Goal: Task Accomplishment & Management: Manage account settings

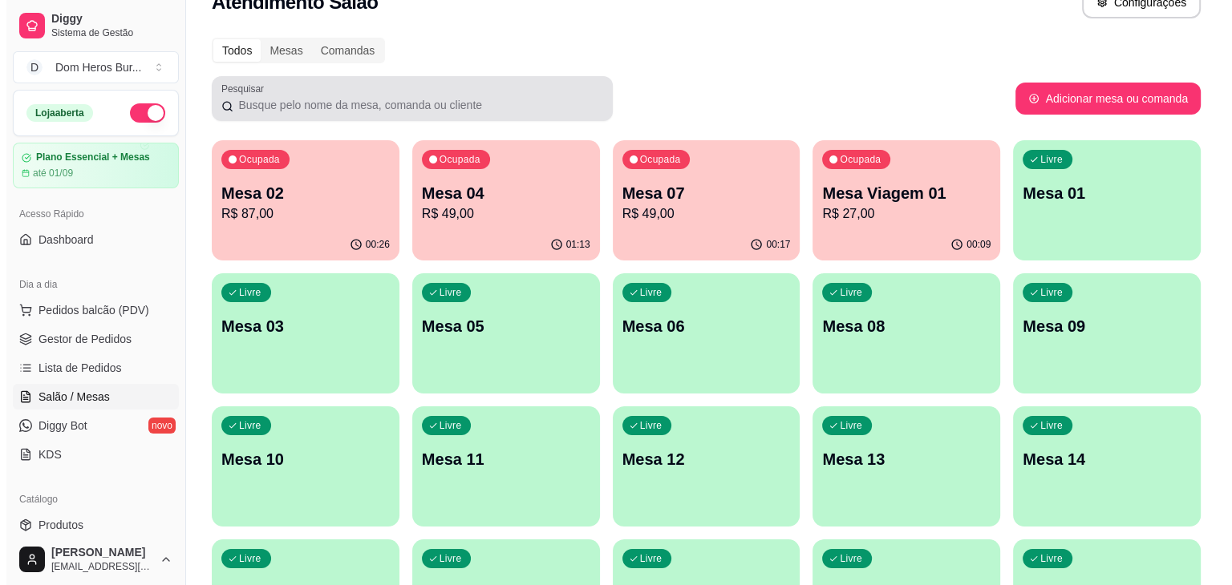
scroll to position [32, 0]
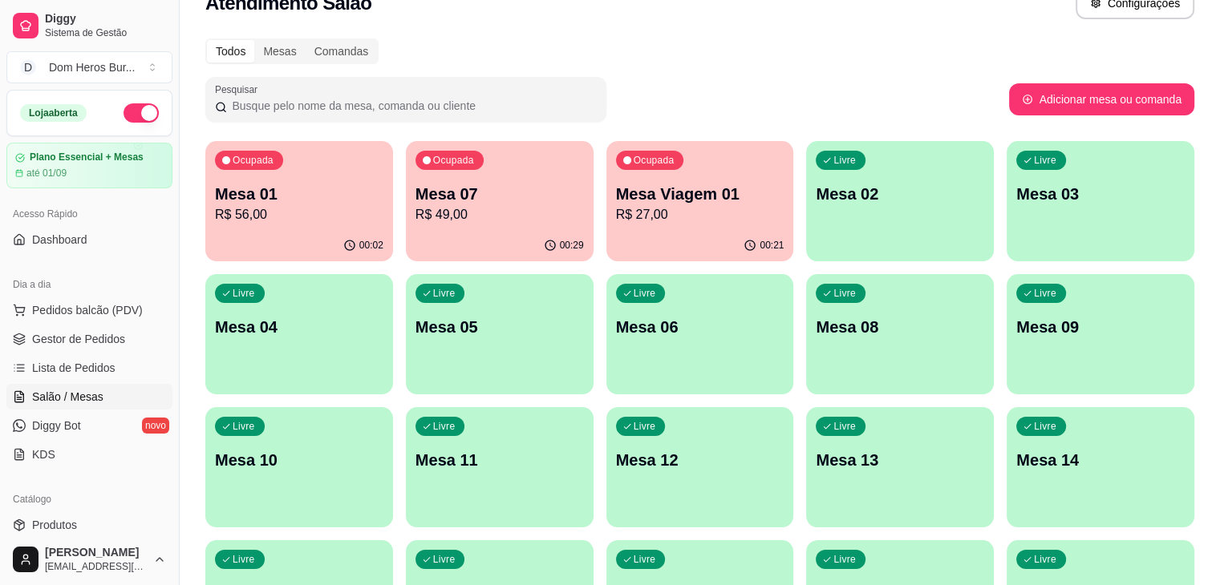
click at [616, 201] on p "Mesa Viagem 01" at bounding box center [700, 194] width 168 height 22
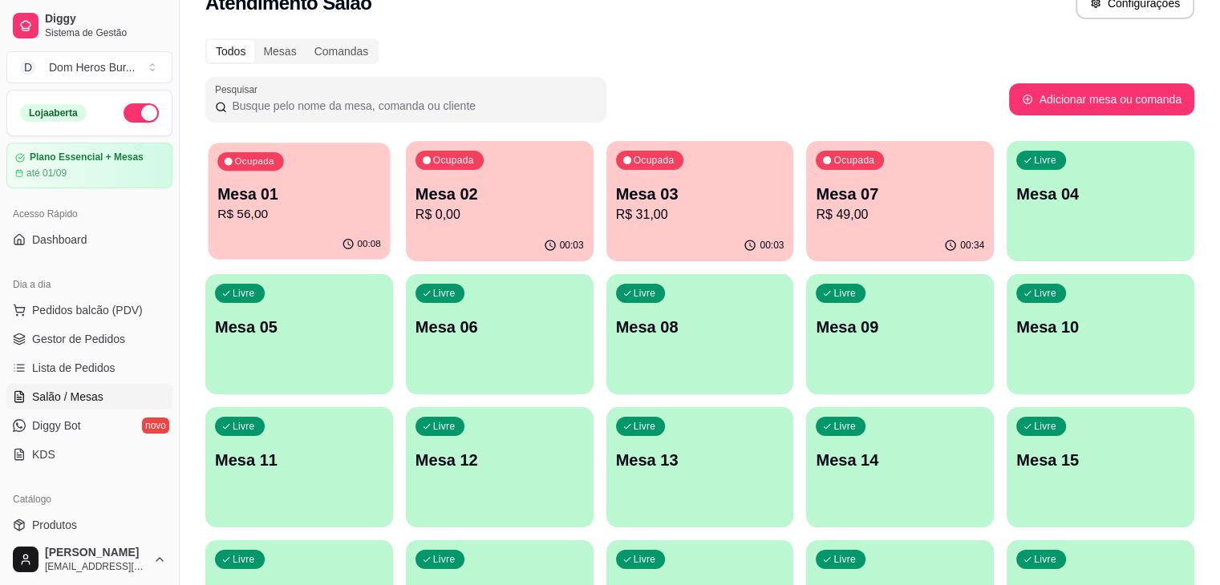
click at [284, 216] on p "R$ 56,00" at bounding box center [299, 214] width 164 height 18
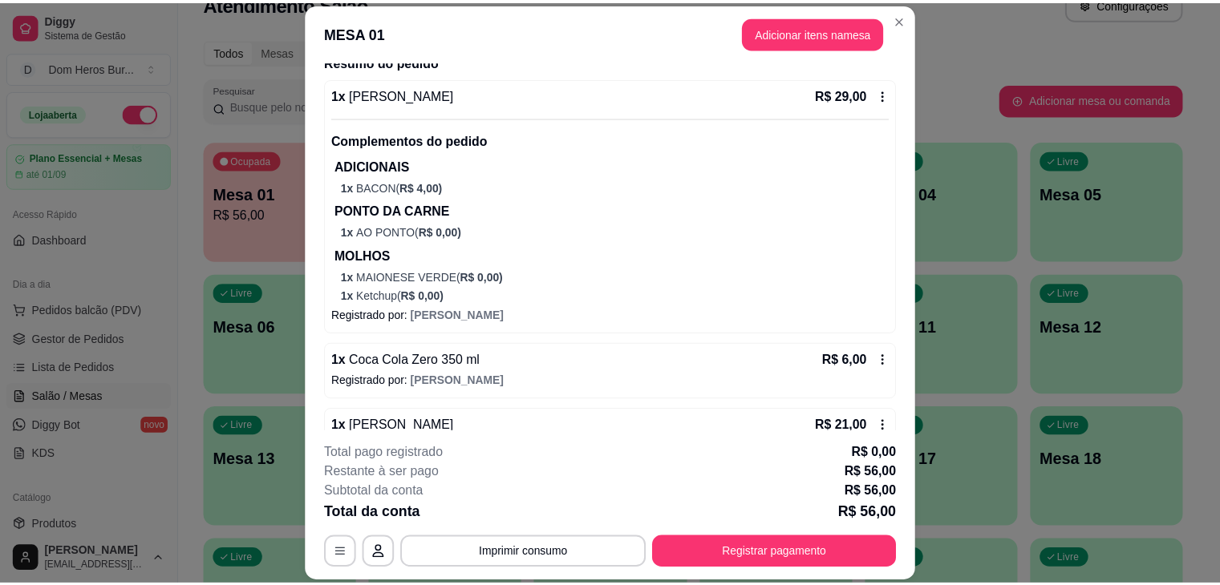
scroll to position [455, 0]
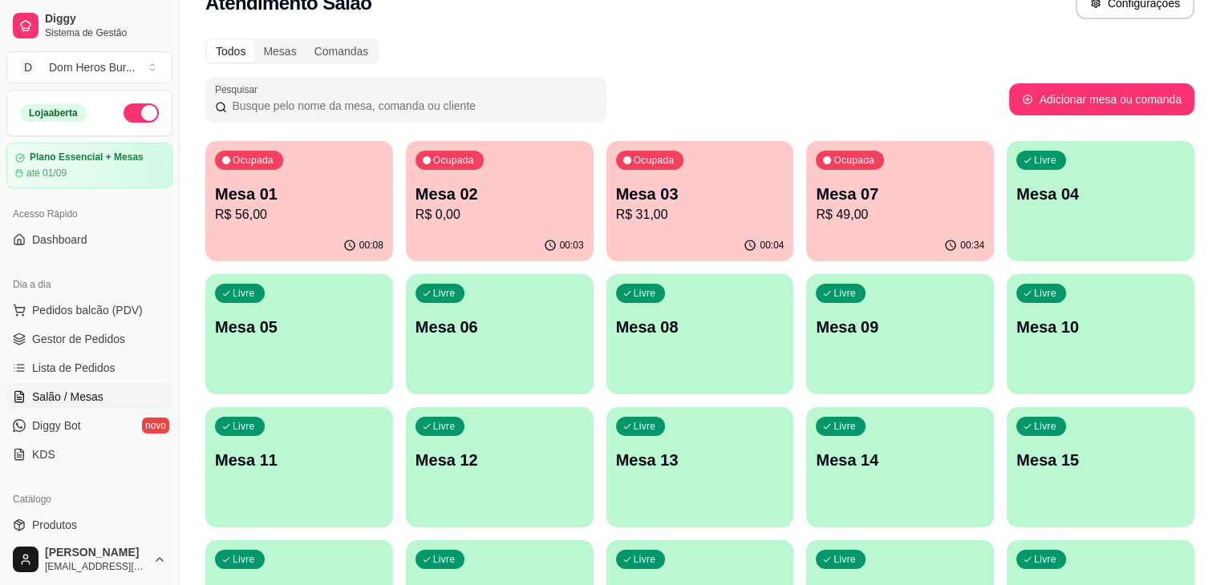
click at [500, 70] on div "Todos Mesas Comandas Pesquisar Adicionar mesa ou comanda Ocupada Mesa 01 R$ 56,…" at bounding box center [700, 487] width 1040 height 917
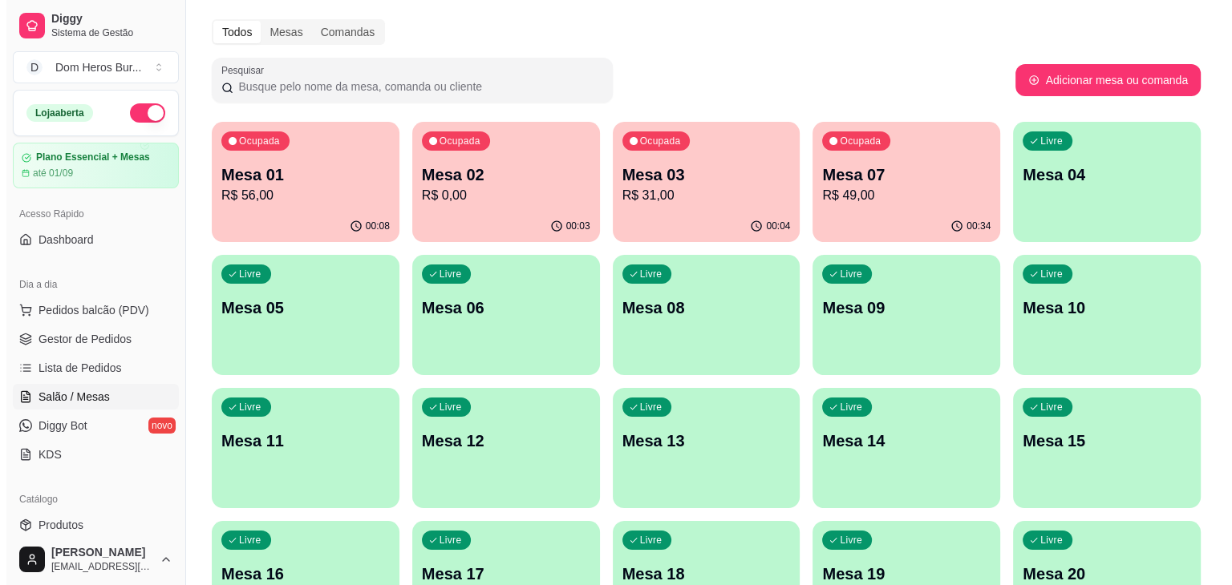
scroll to position [0, 0]
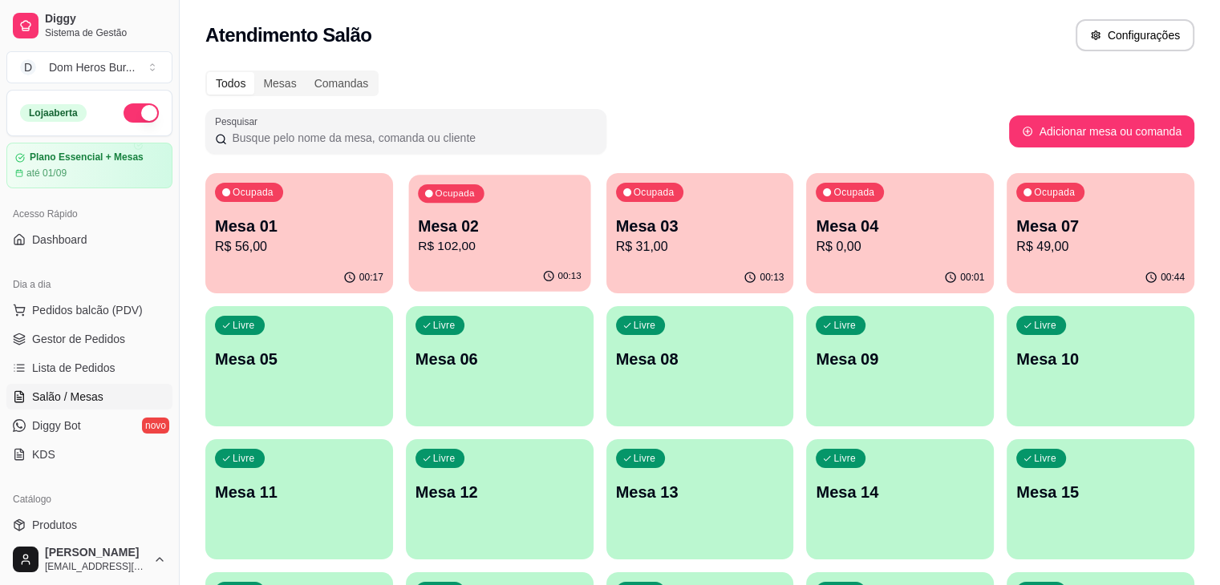
click at [483, 220] on p "Mesa 02" at bounding box center [500, 227] width 164 height 22
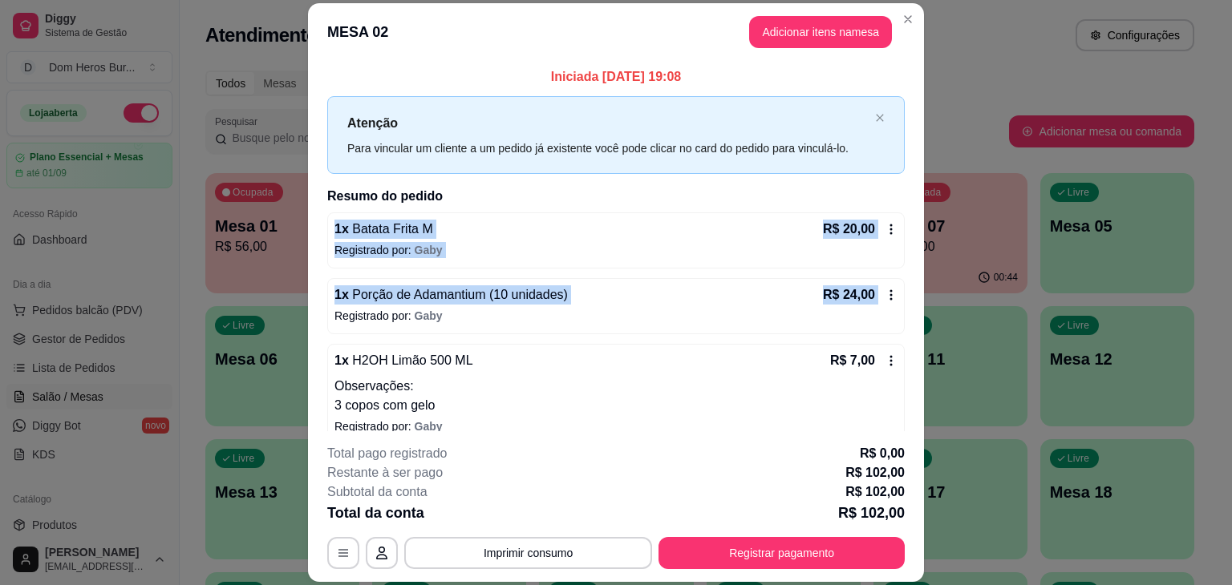
drag, startPoint x: 902, startPoint y: 203, endPoint x: 929, endPoint y: 258, distance: 61.3
click at [929, 258] on div "MESA 02 Adicionar itens na mesa Iniciada 22/08/2025 às 19:08 Atenção Para vincu…" at bounding box center [616, 292] width 1232 height 585
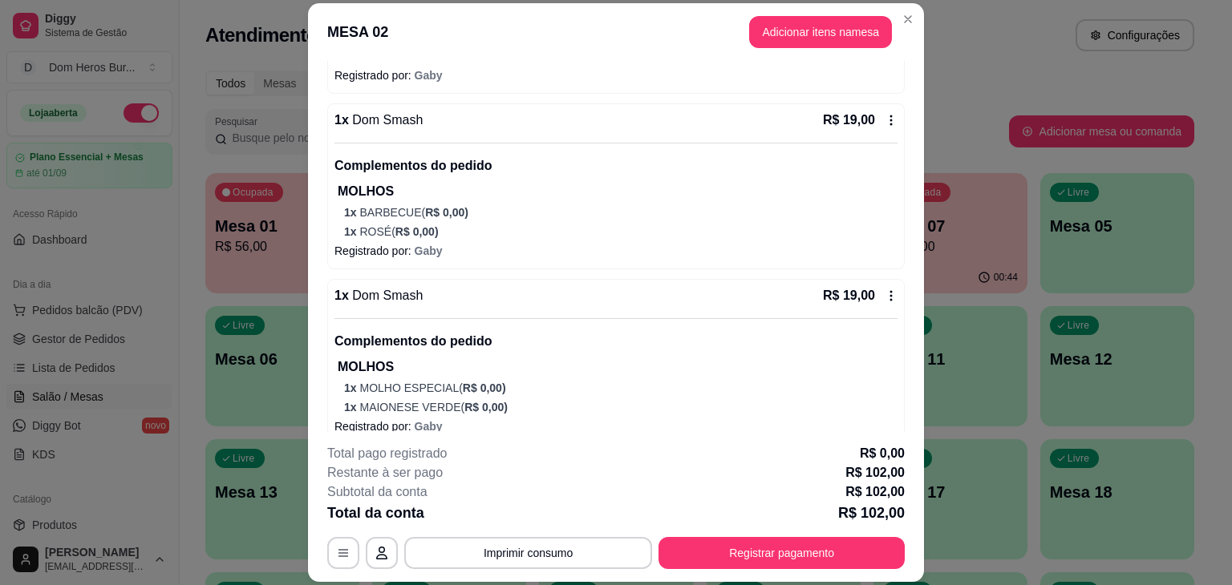
scroll to position [544, 0]
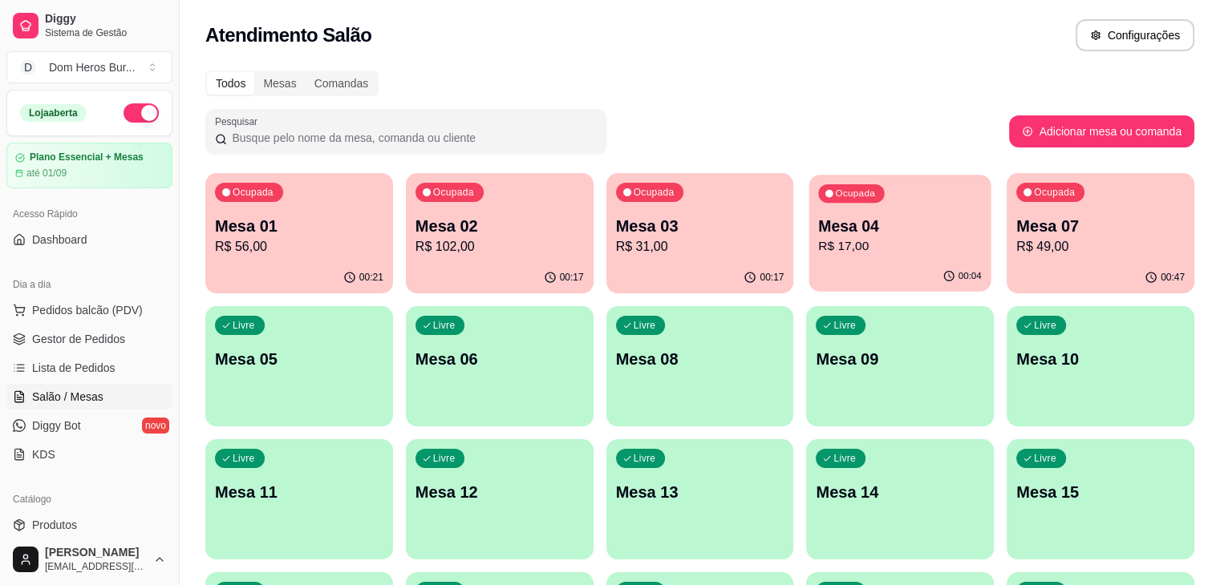
click at [819, 224] on p "Mesa 04" at bounding box center [901, 227] width 164 height 22
click at [504, 173] on div "Ocupada Mesa 01 R$ 56,00 00:22 Ocupada Mesa 02 R$ 102,00 00:17 Ocupada Mesa 03 …" at bounding box center [699, 566] width 989 height 786
click at [466, 245] on p "R$ 102,00" at bounding box center [500, 246] width 164 height 18
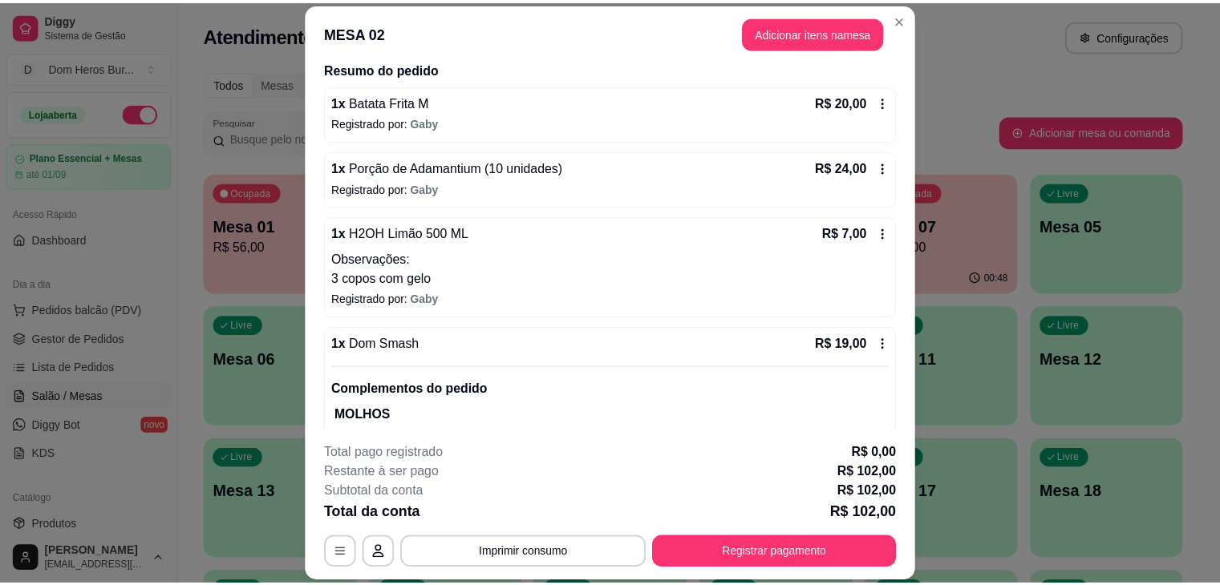
scroll to position [90, 0]
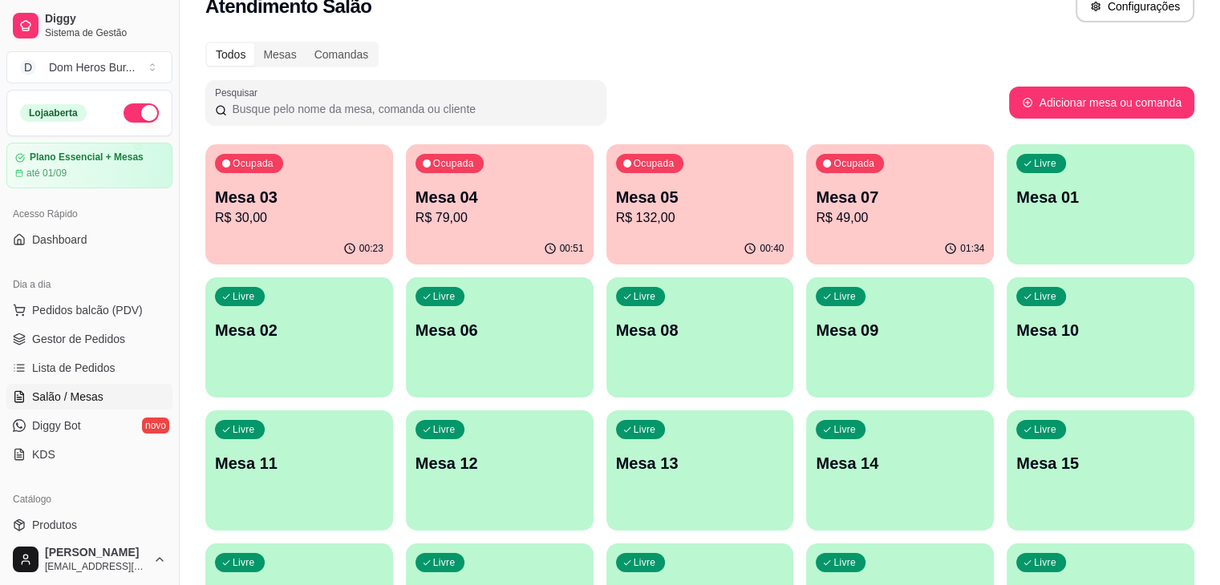
scroll to position [32, 0]
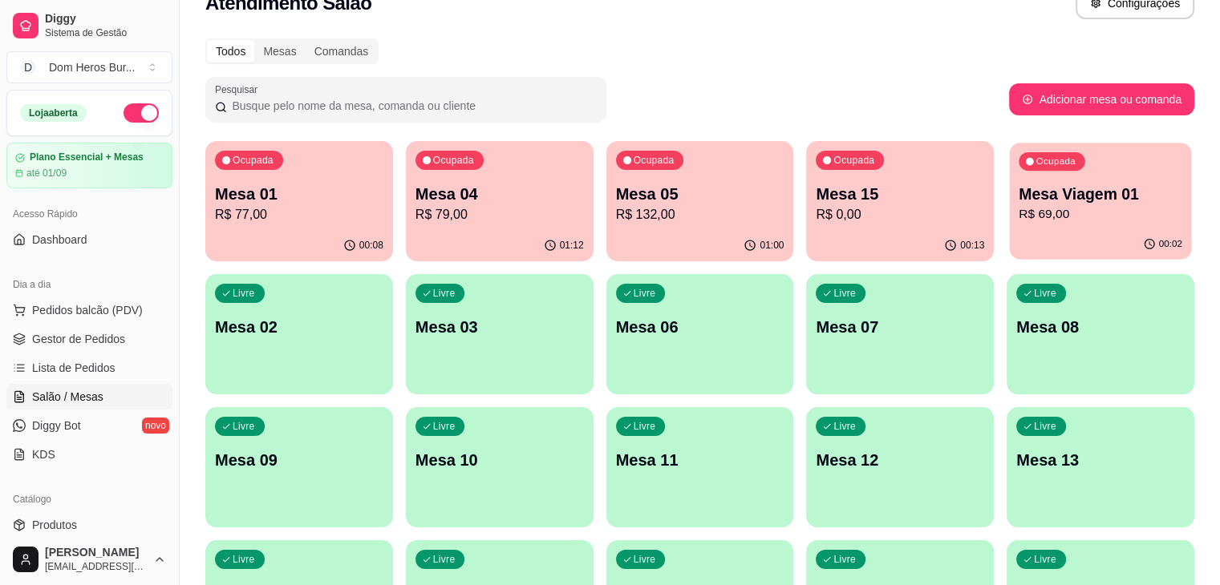
click at [1009, 232] on div "00:02" at bounding box center [1100, 244] width 182 height 30
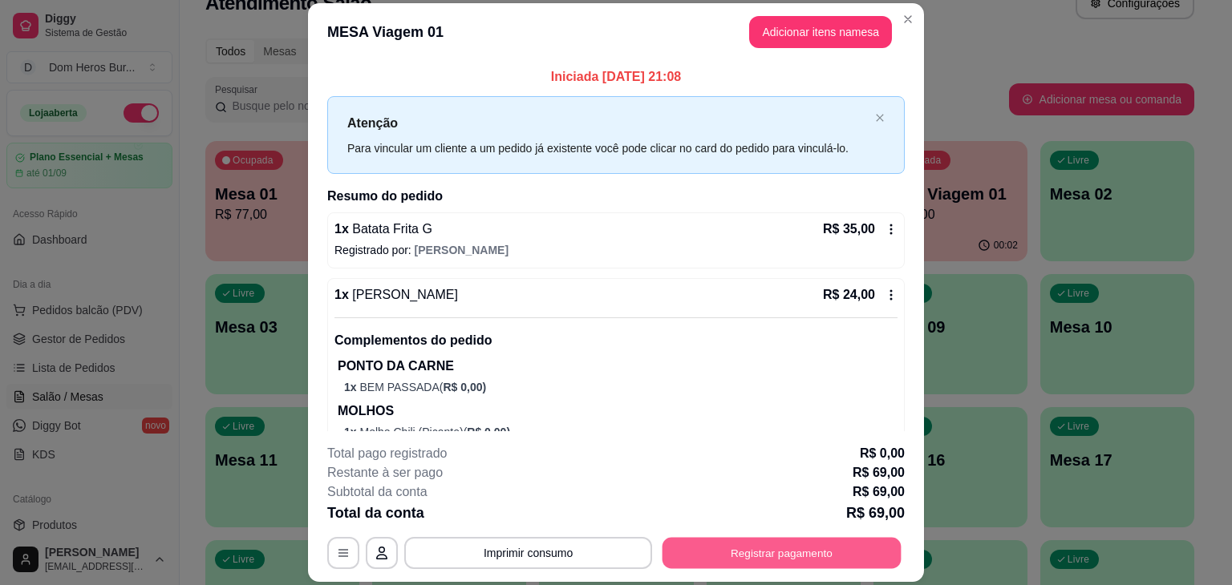
click at [810, 543] on button "Registrar pagamento" at bounding box center [781, 553] width 239 height 31
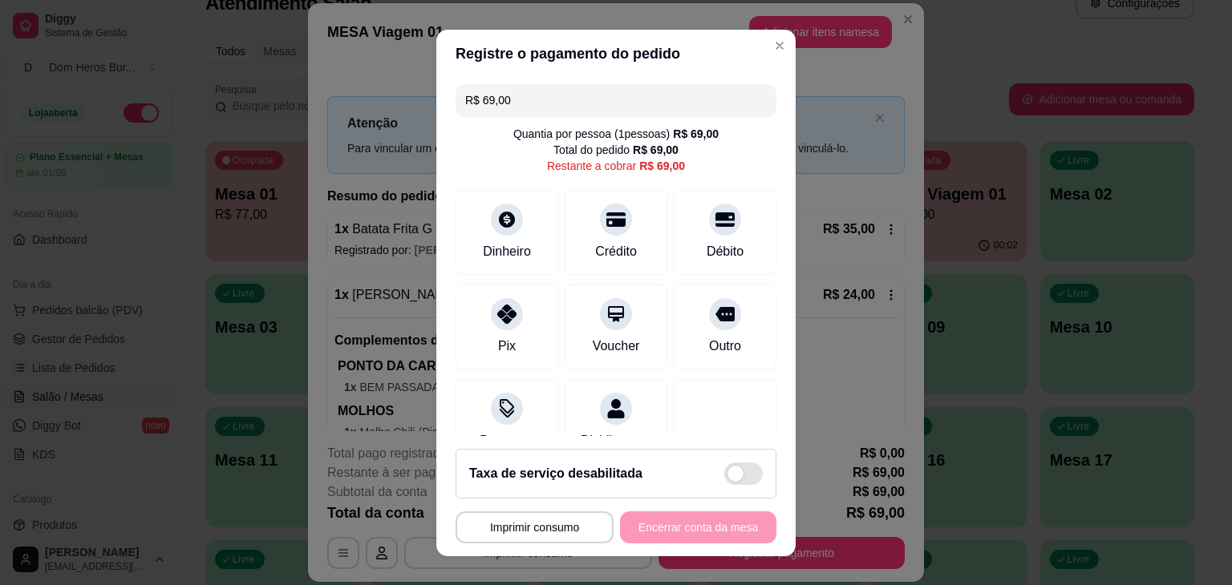
click at [568, 100] on input "R$ 69,00" at bounding box center [615, 100] width 301 height 32
click at [672, 209] on div "Débito" at bounding box center [725, 229] width 113 height 94
click at [597, 251] on div "Crédito" at bounding box center [616, 250] width 46 height 21
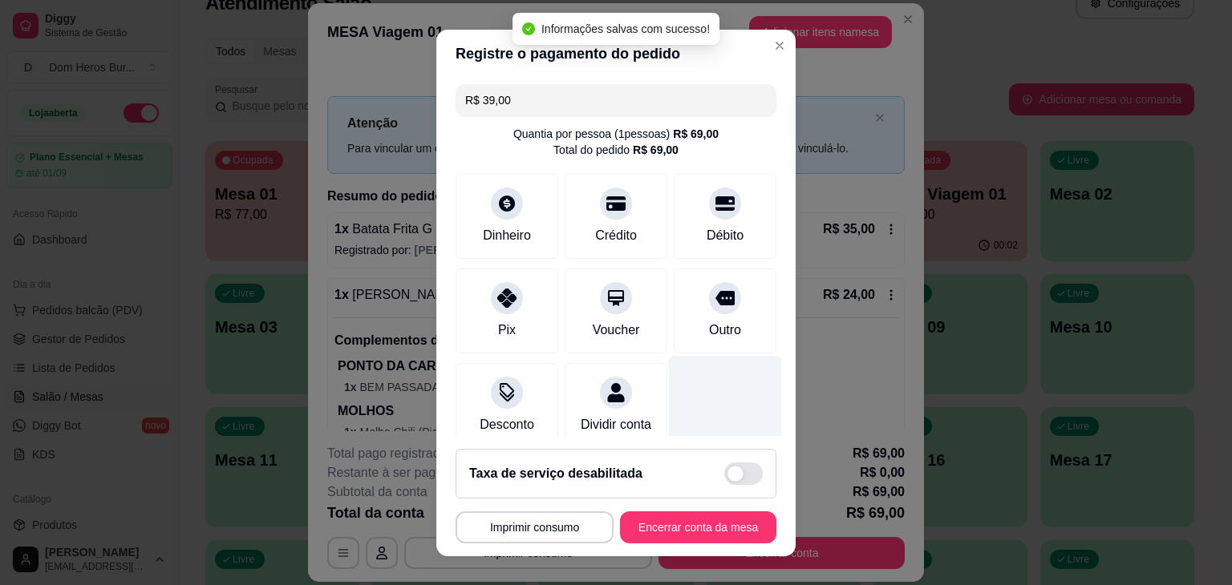
type input "R$ 0,00"
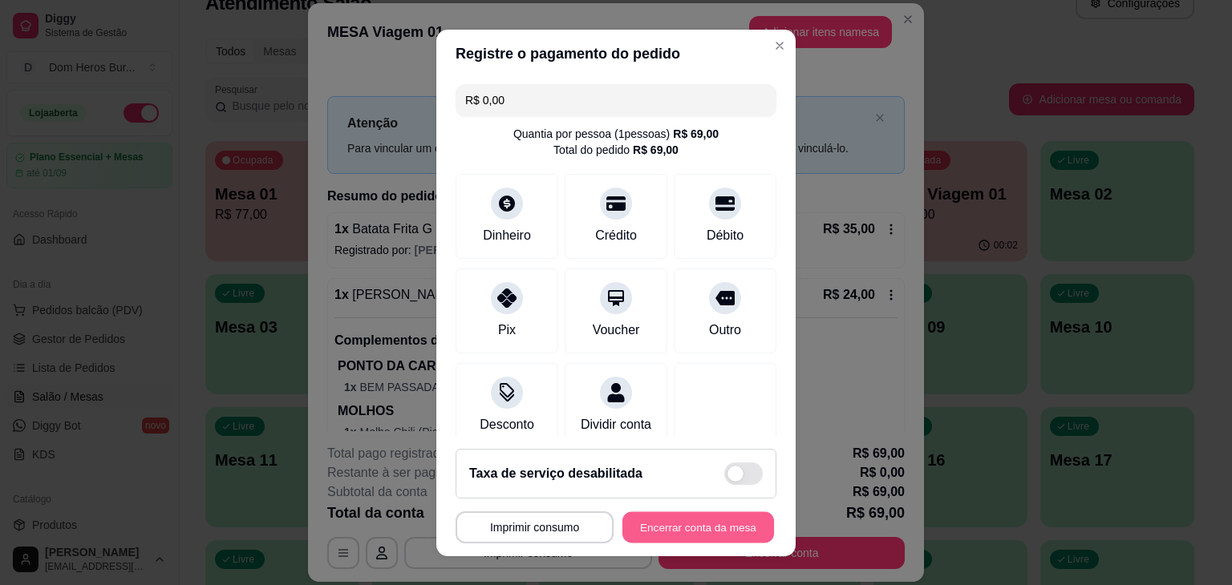
click at [637, 535] on button "Encerrar conta da mesa" at bounding box center [698, 527] width 152 height 31
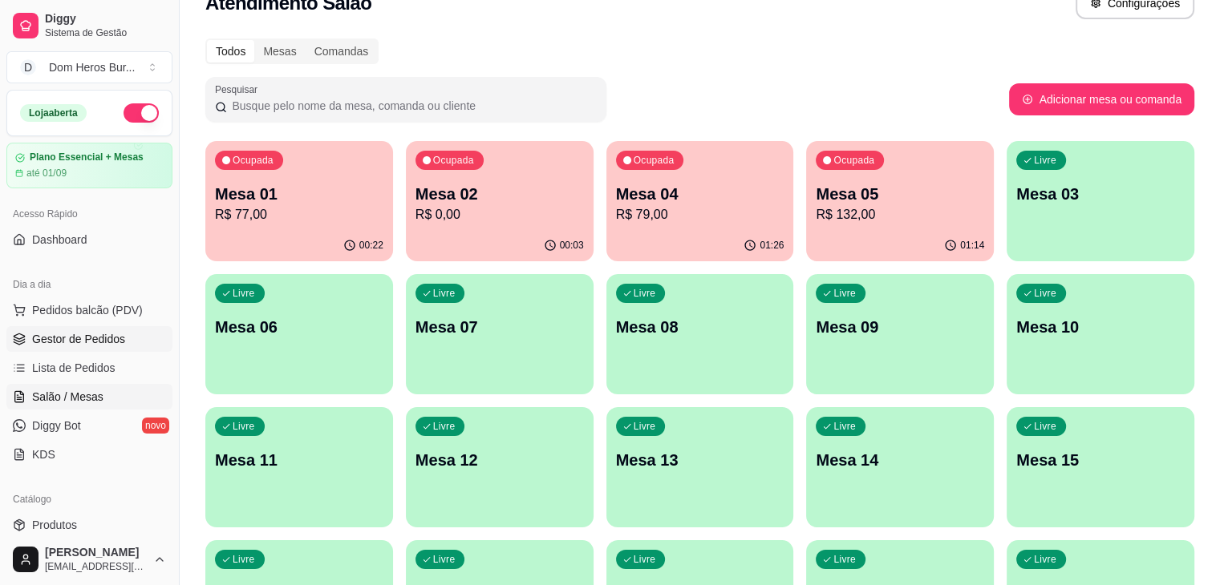
click at [127, 340] on link "Gestor de Pedidos" at bounding box center [89, 339] width 166 height 26
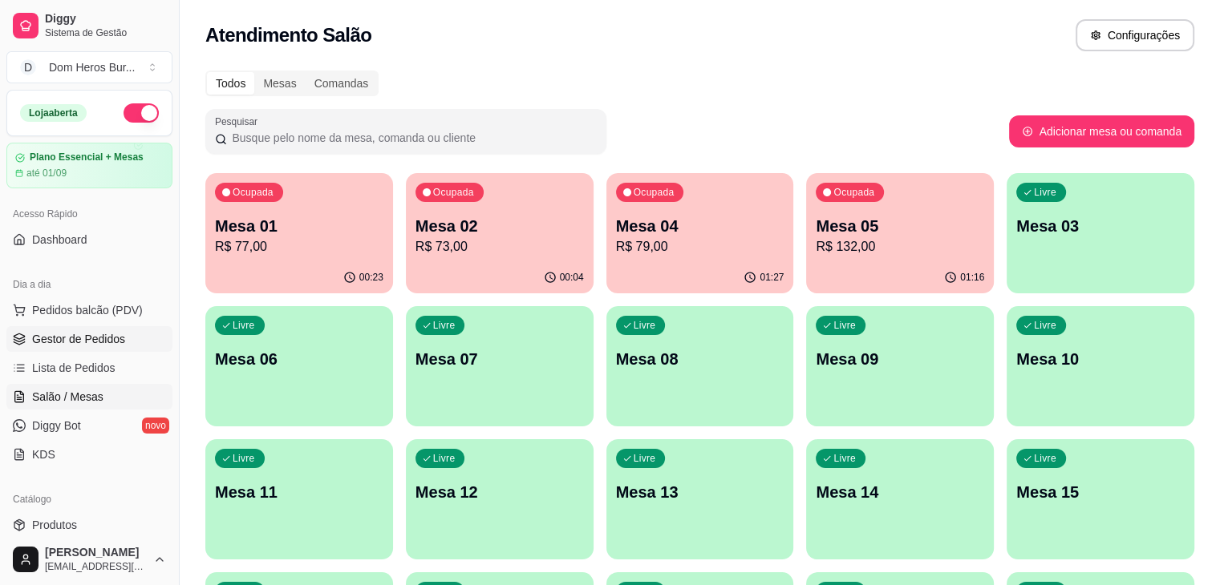
click at [67, 333] on span "Gestor de Pedidos" at bounding box center [78, 339] width 93 height 16
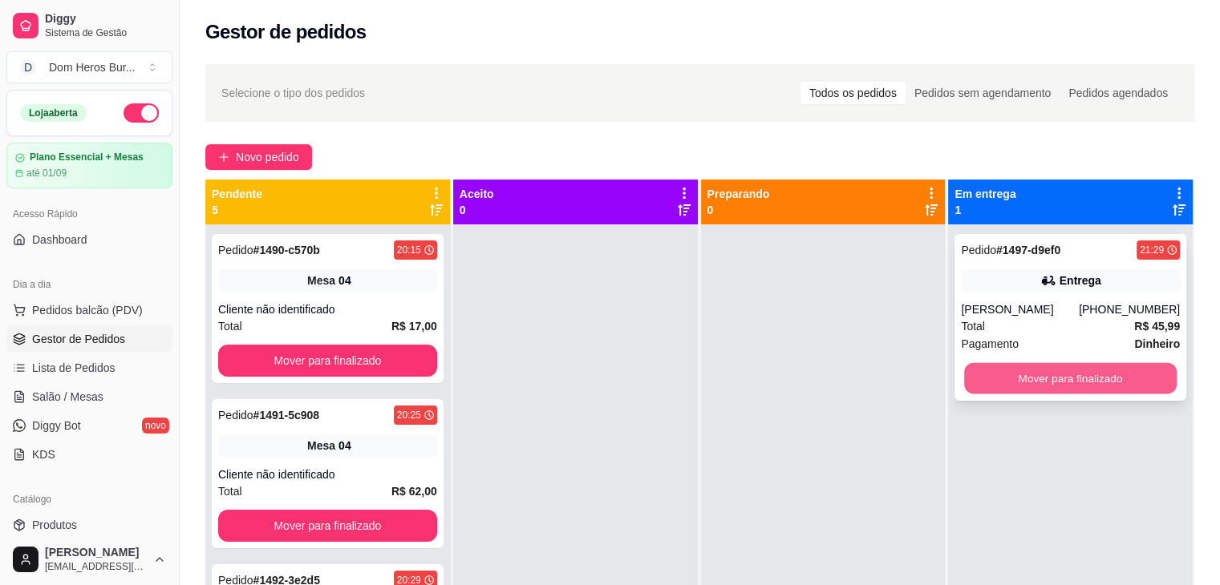
click at [1143, 382] on button "Mover para finalizado" at bounding box center [1070, 378] width 212 height 31
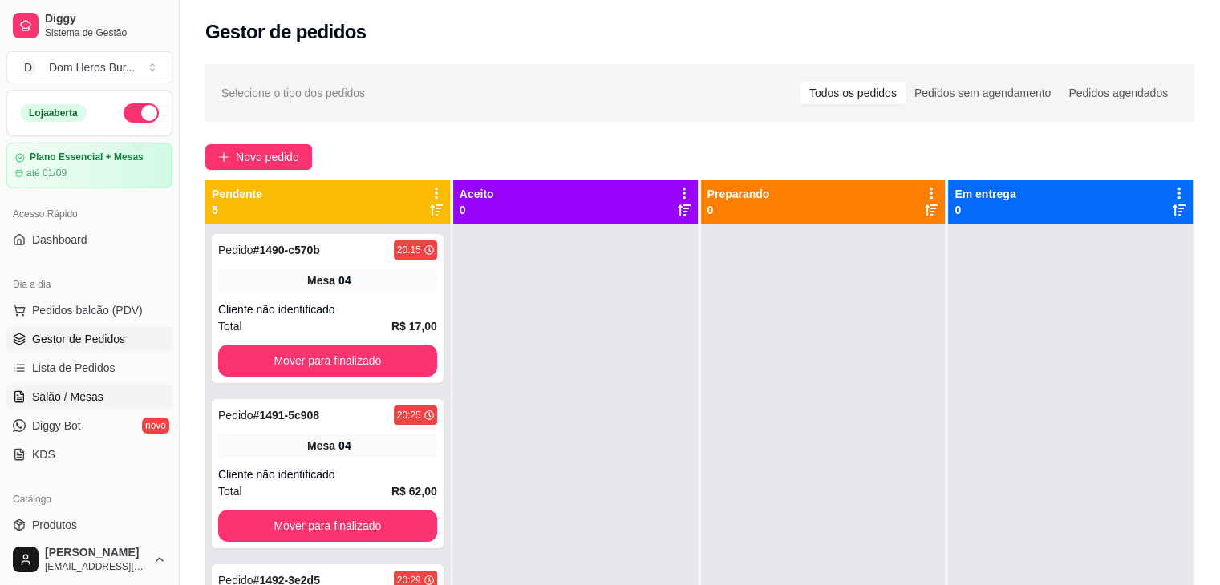
click at [61, 394] on span "Salão / Mesas" at bounding box center [67, 397] width 71 height 16
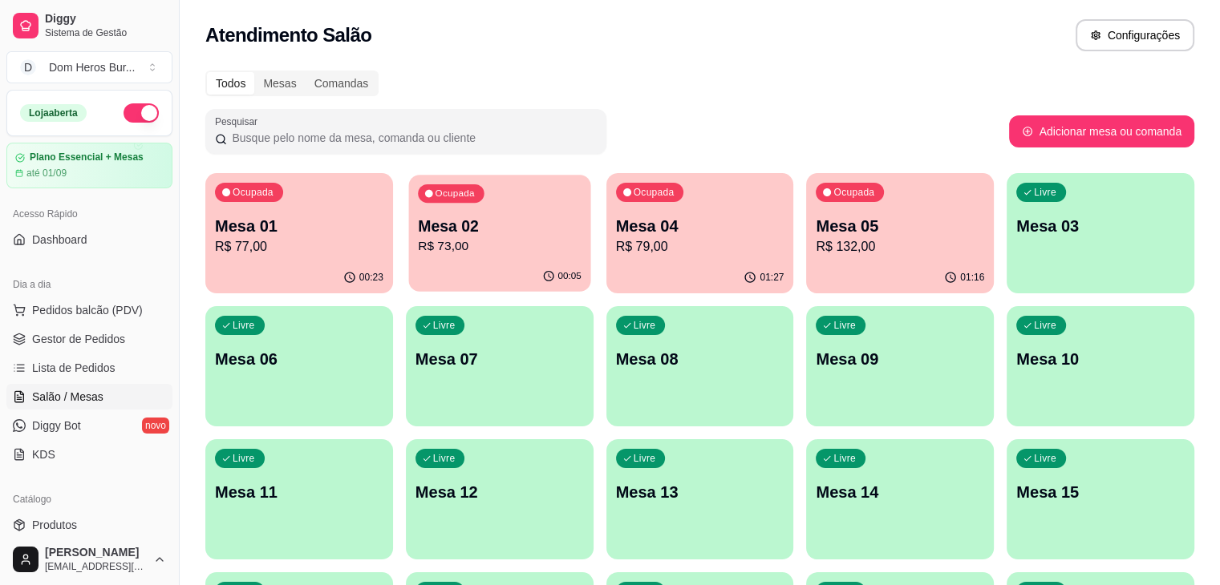
click at [478, 232] on p "Mesa 02" at bounding box center [500, 227] width 164 height 22
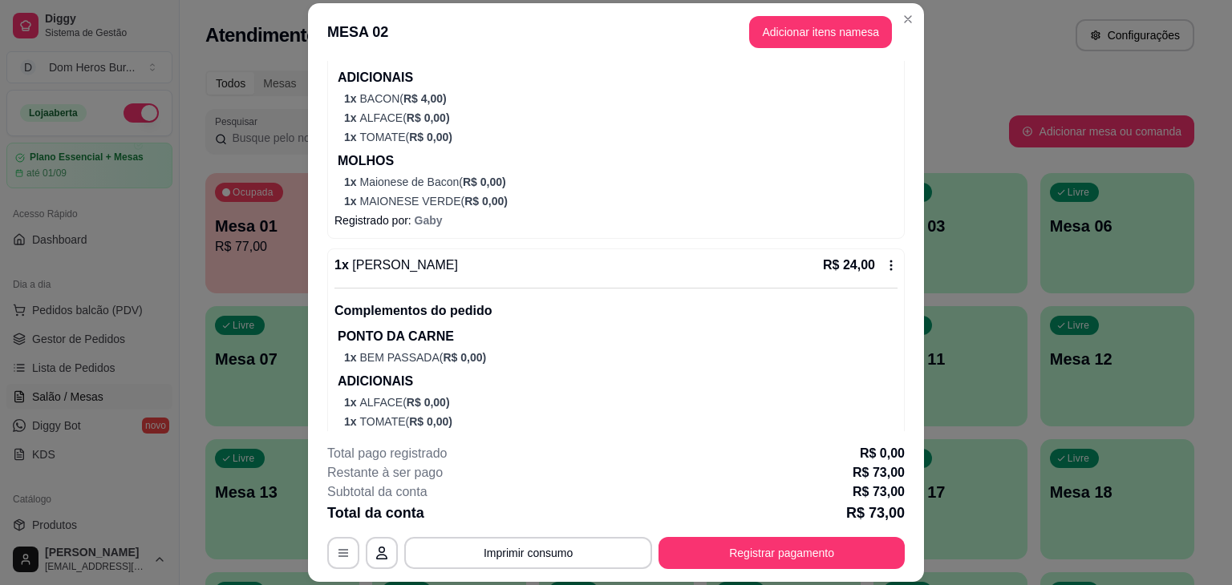
scroll to position [540, 0]
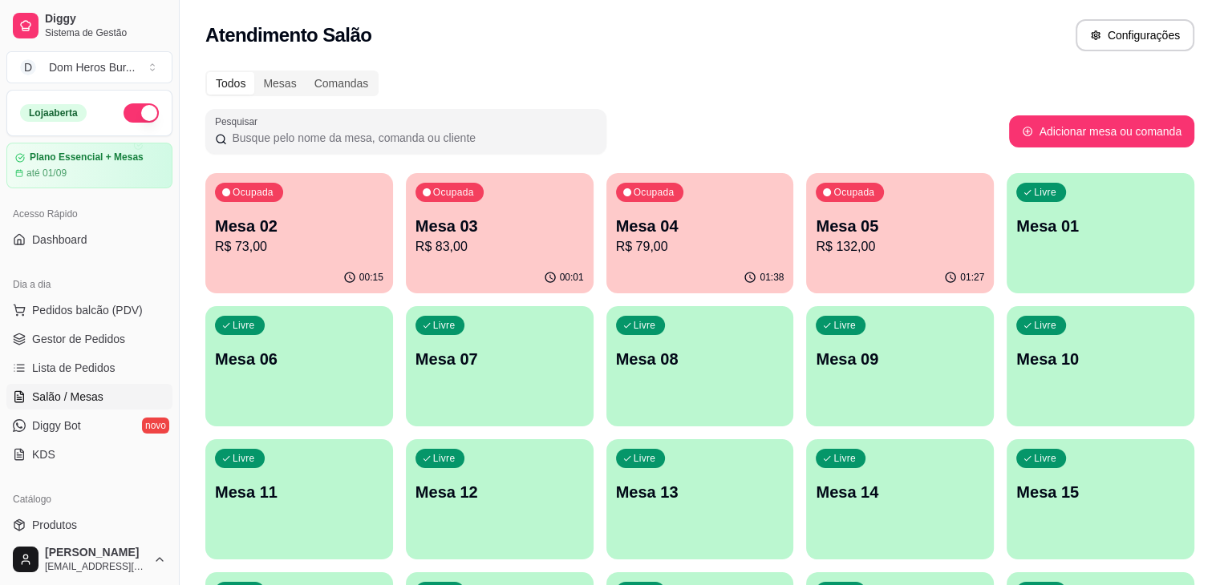
click at [806, 269] on div "01:27" at bounding box center [900, 277] width 188 height 31
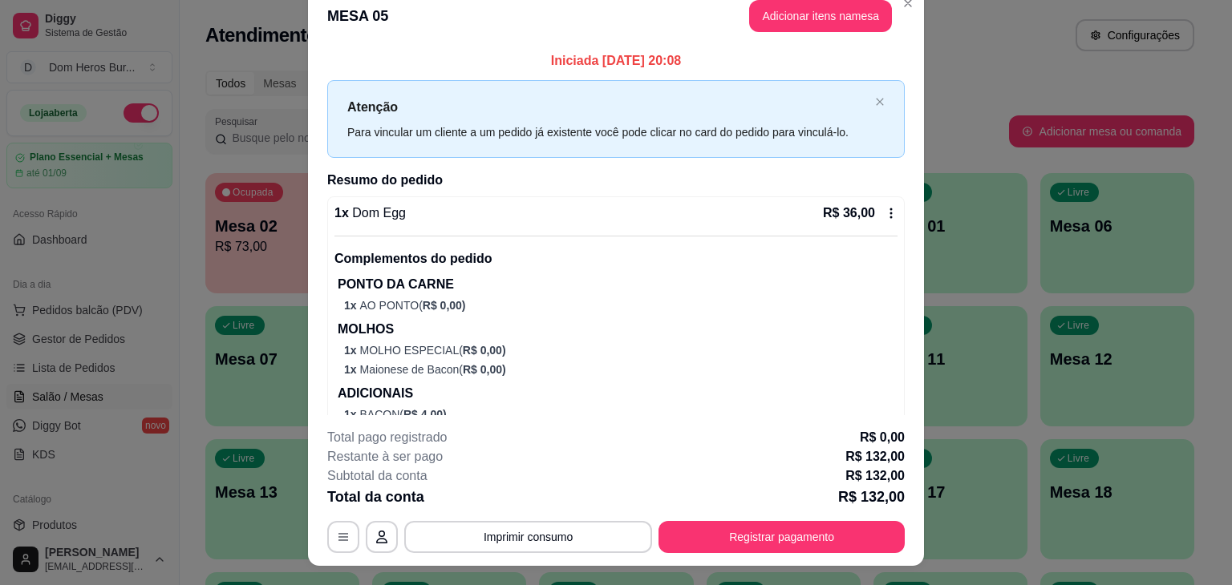
scroll to position [0, 0]
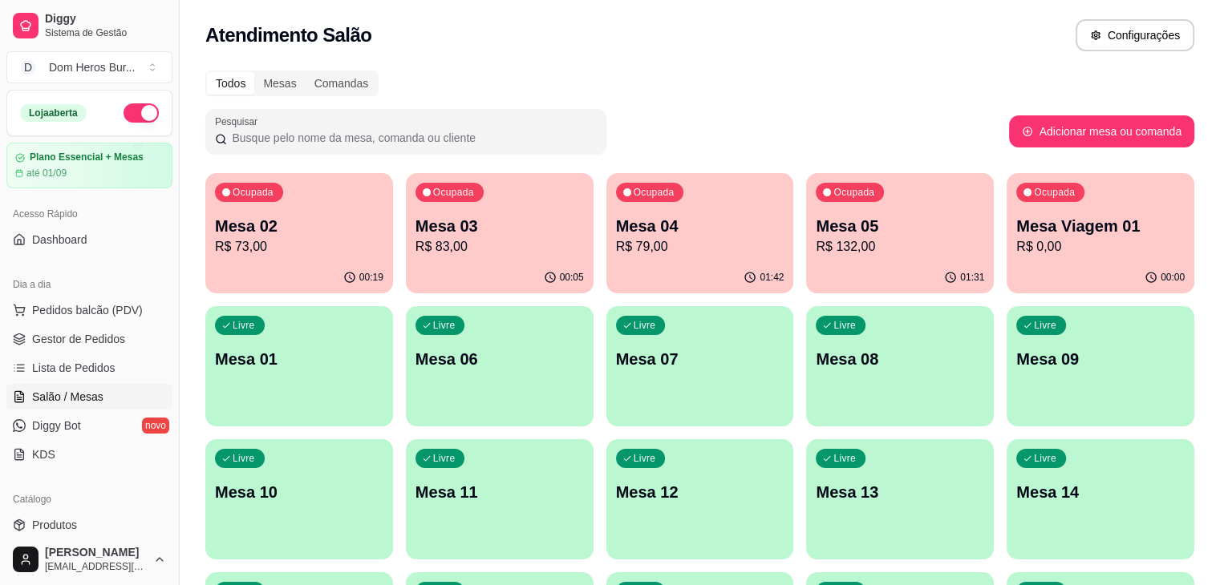
drag, startPoint x: 515, startPoint y: 104, endPoint x: 319, endPoint y: -70, distance: 261.8
click at [319, 0] on html "Diggy Sistema de Gestão D Dom Heros Bur ... Loja aberta Plano Essencial + Mesas…" at bounding box center [610, 292] width 1220 height 585
click at [1018, 223] on p "Mesa Viagem 01" at bounding box center [1100, 227] width 164 height 22
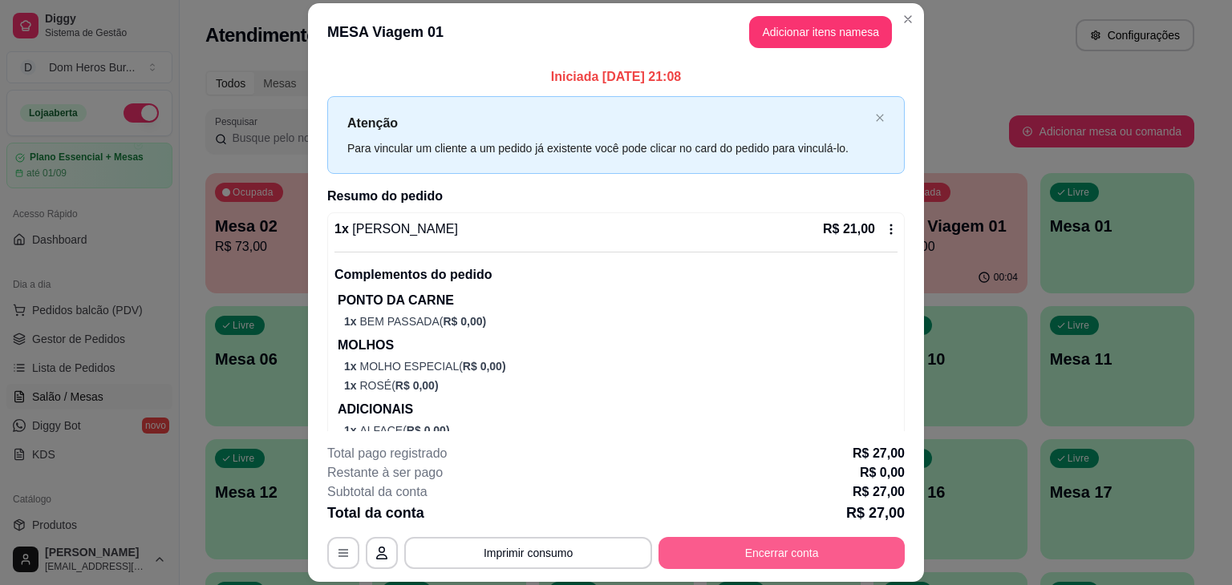
click at [771, 549] on button "Encerrar conta" at bounding box center [781, 553] width 246 height 32
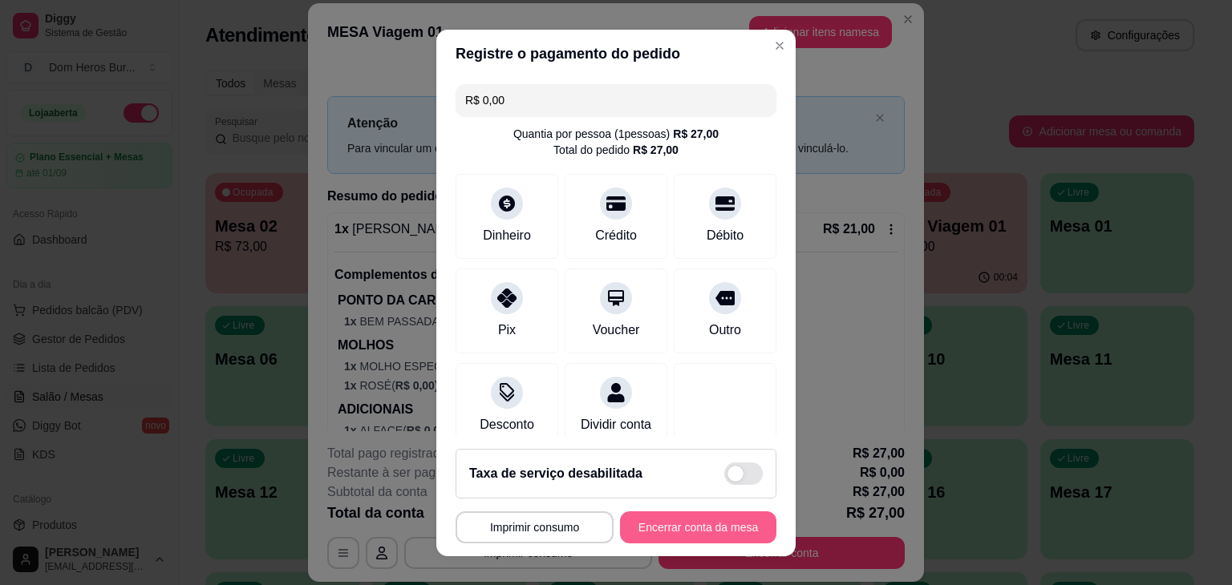
click at [696, 528] on button "Encerrar conta da mesa" at bounding box center [698, 528] width 156 height 32
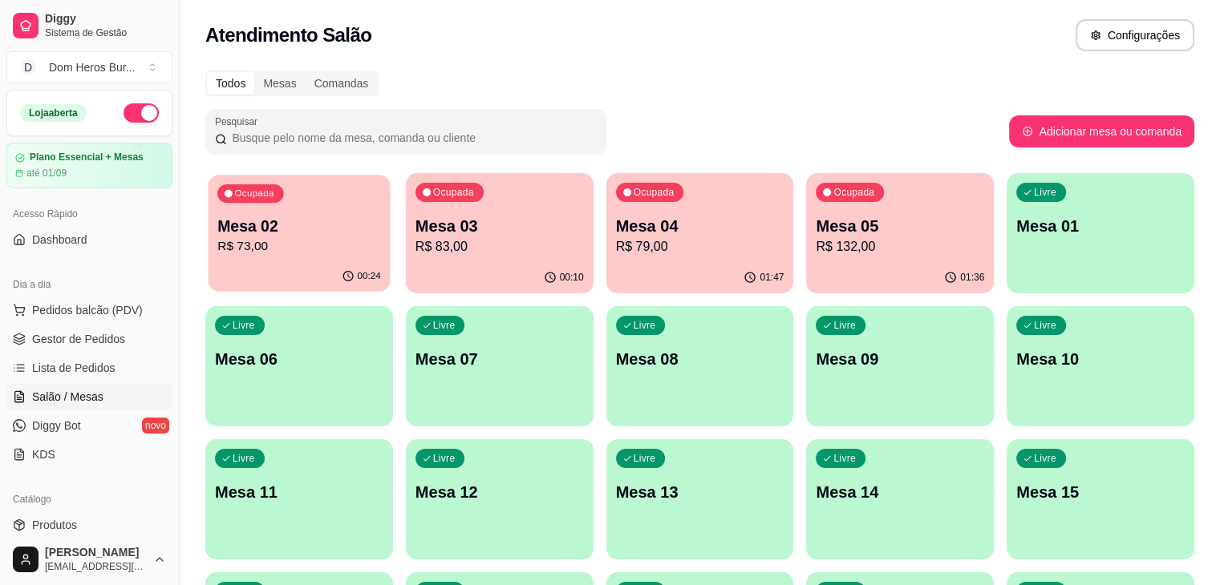
click at [240, 188] on p "Ocupada" at bounding box center [253, 194] width 39 height 13
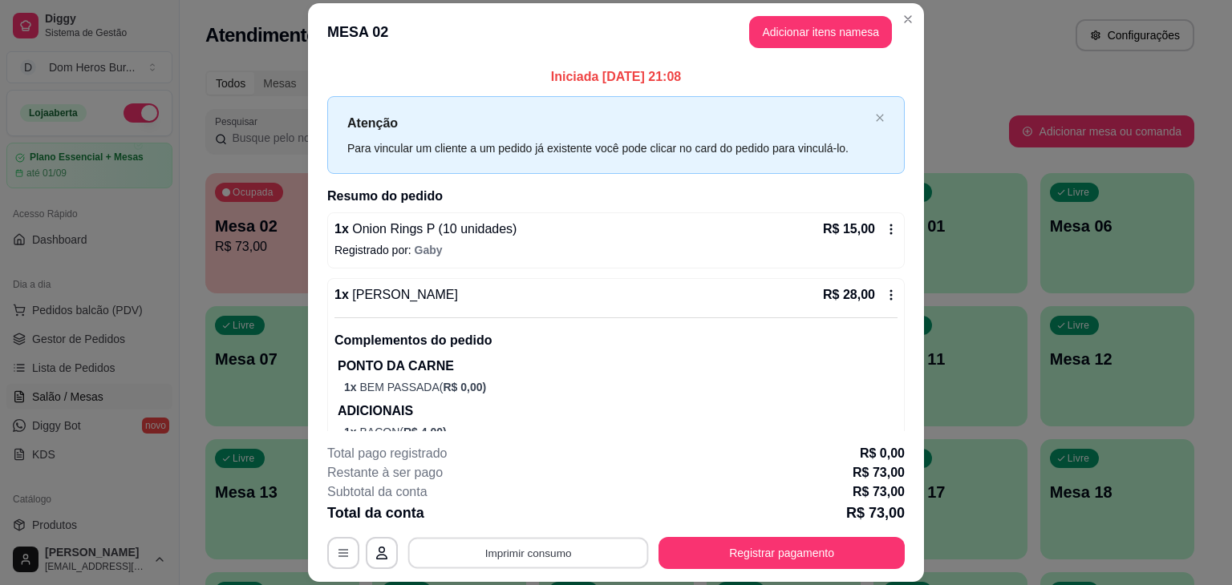
click at [532, 543] on button "Imprimir consumo" at bounding box center [528, 553] width 241 height 31
click at [504, 508] on button "IMPRESSORA" at bounding box center [527, 516] width 112 height 25
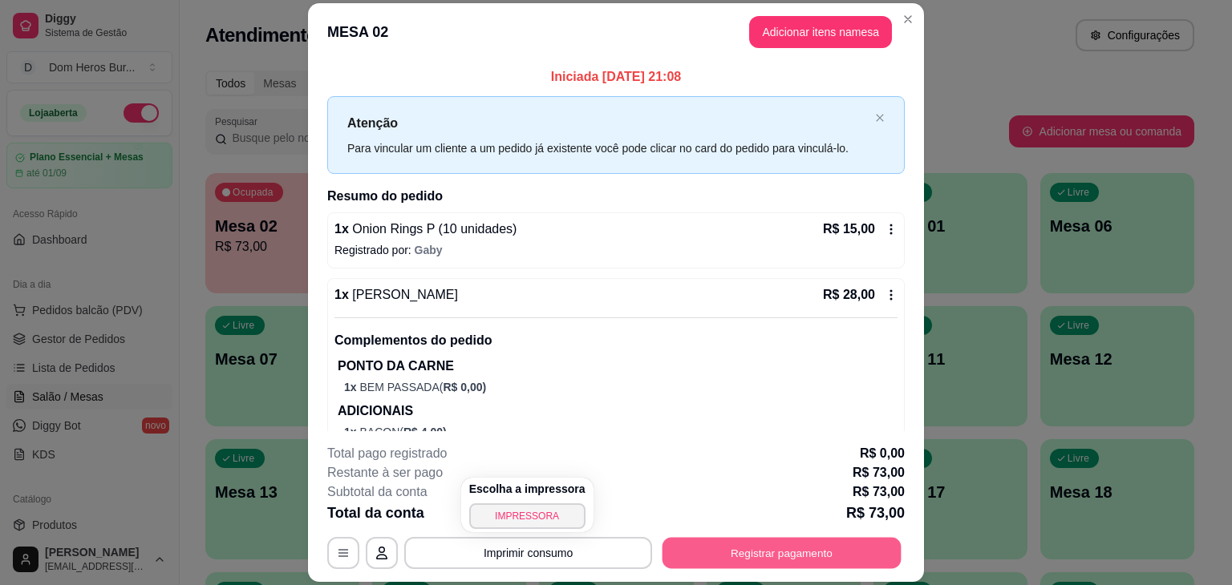
click at [719, 551] on button "Registrar pagamento" at bounding box center [781, 553] width 239 height 31
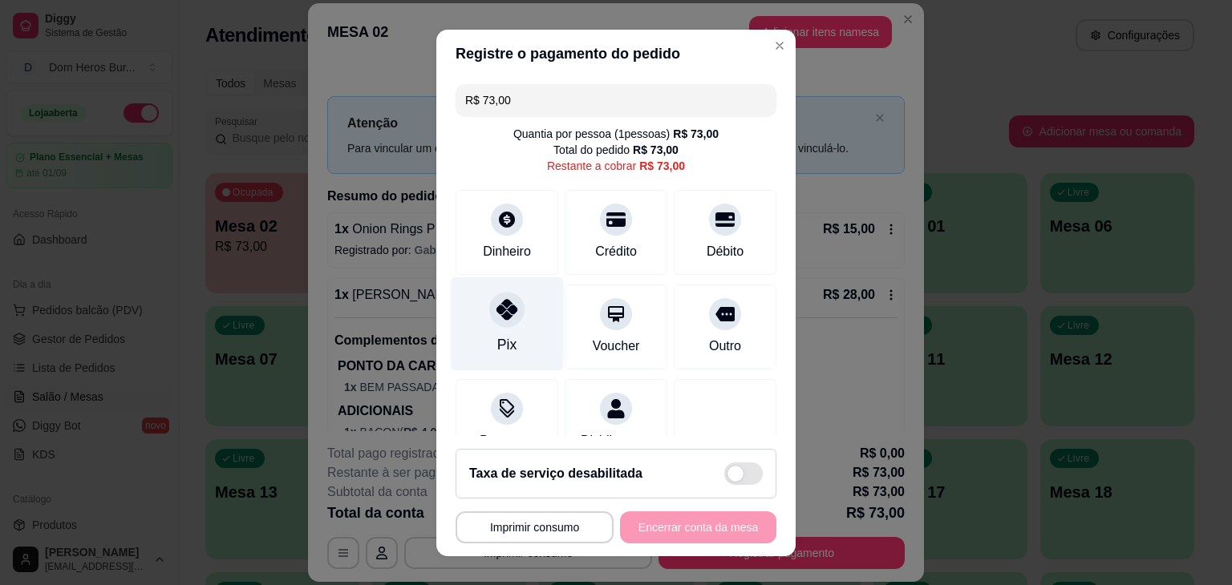
click at [478, 325] on div "Pix" at bounding box center [507, 324] width 113 height 94
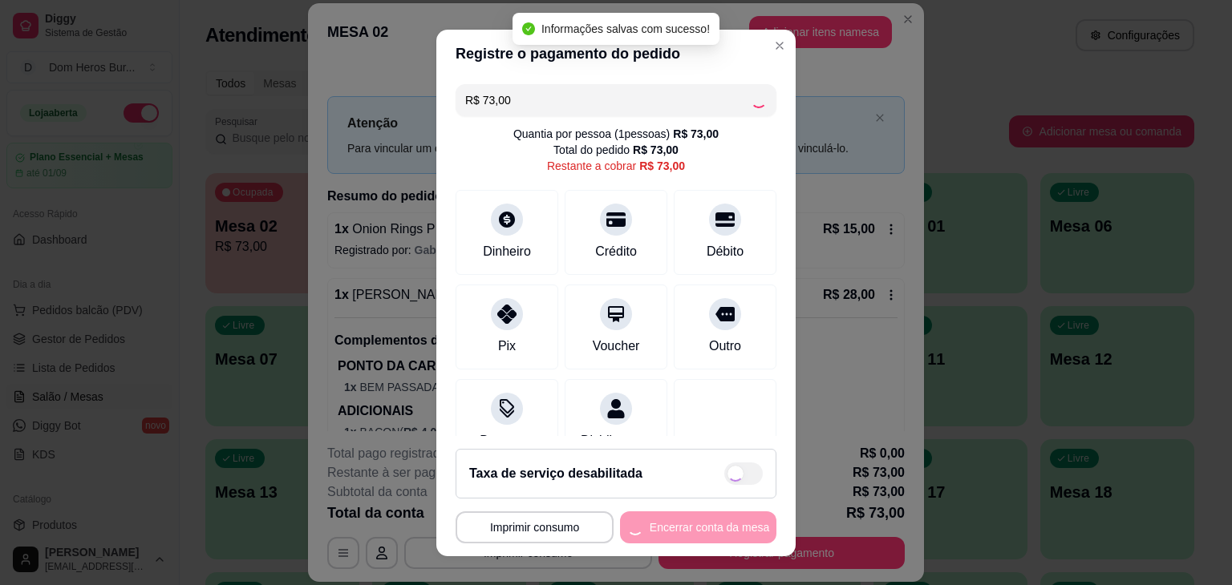
type input "R$ 0,00"
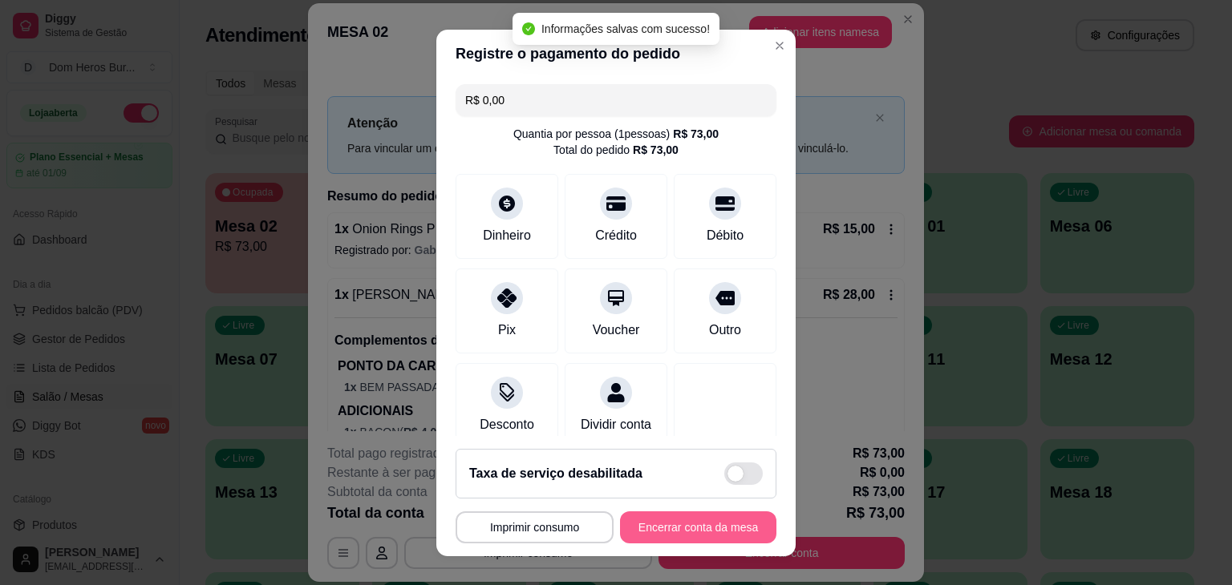
click at [711, 530] on button "Encerrar conta da mesa" at bounding box center [698, 528] width 156 height 32
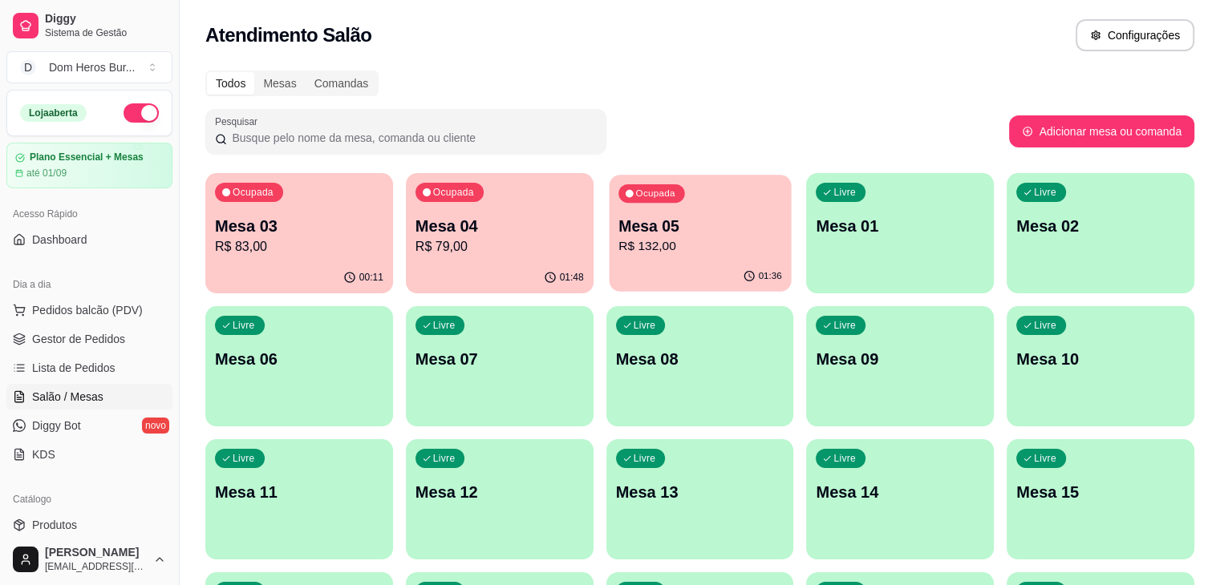
click at [616, 206] on div "Ocupada Mesa 05 R$ 132,00" at bounding box center [700, 218] width 182 height 87
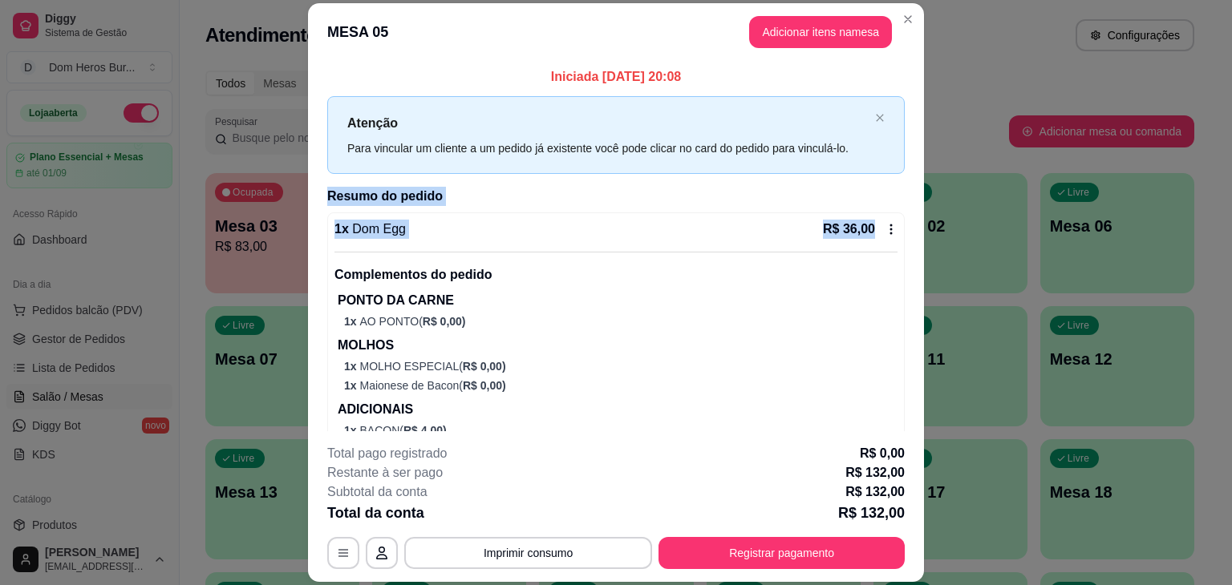
drag, startPoint x: 892, startPoint y: 190, endPoint x: 887, endPoint y: 212, distance: 23.0
click at [887, 212] on div "Iniciada [DATE] 20:08 Atenção Para vincular um cliente a um pedido já existente…" at bounding box center [616, 246] width 616 height 371
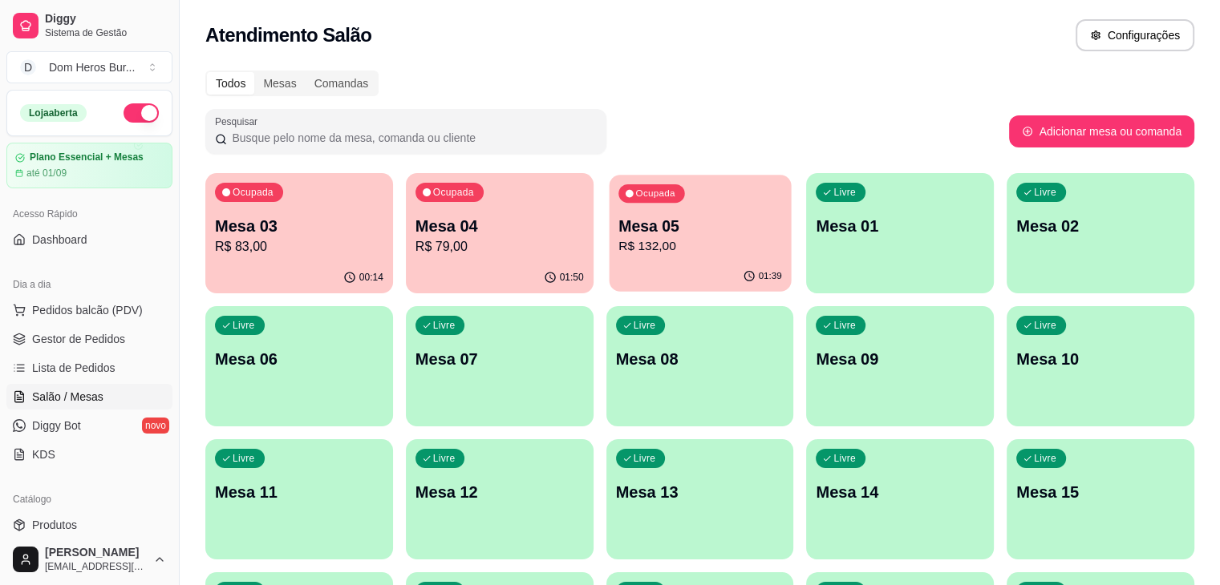
click at [618, 221] on p "Mesa 05" at bounding box center [700, 227] width 164 height 22
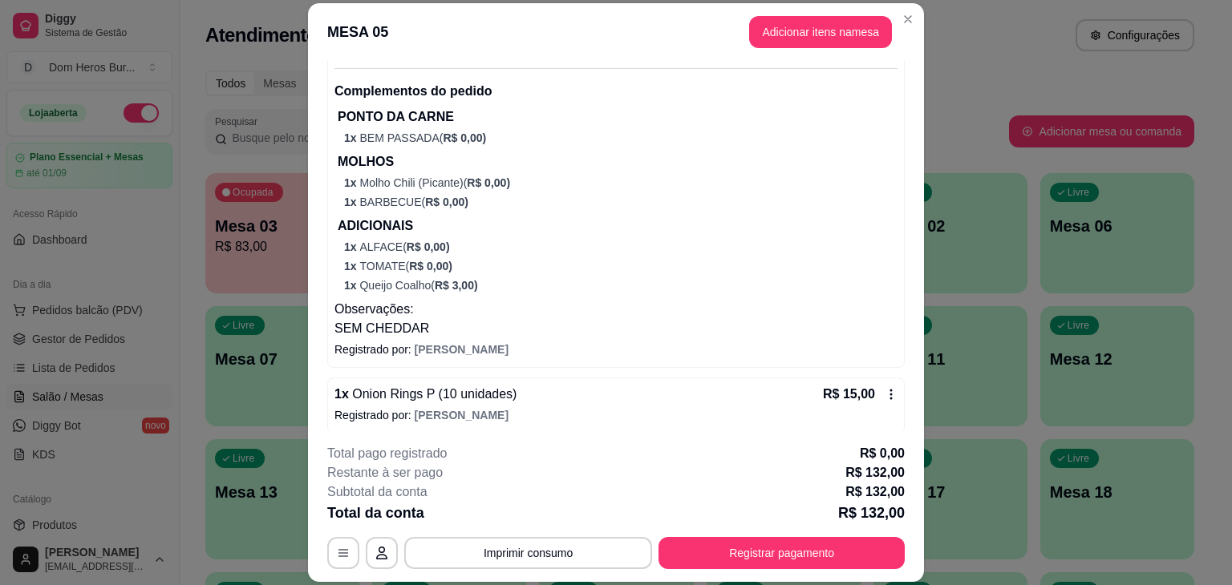
scroll to position [962, 0]
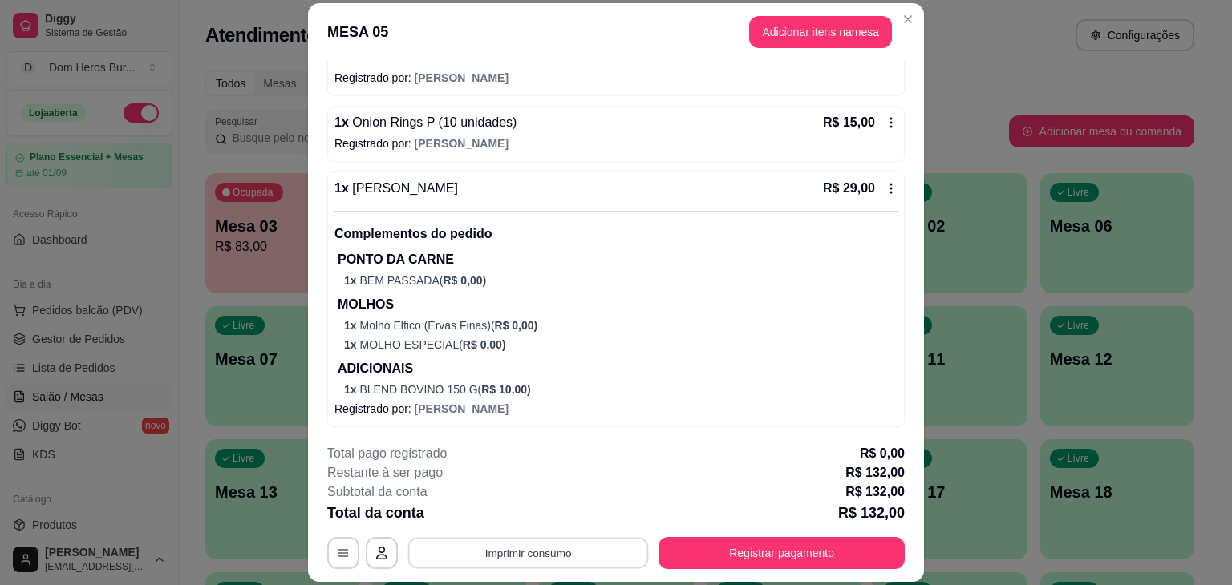
click at [612, 550] on button "Imprimir consumo" at bounding box center [528, 553] width 241 height 31
click at [535, 523] on button "IMPRESSORA" at bounding box center [527, 516] width 112 height 25
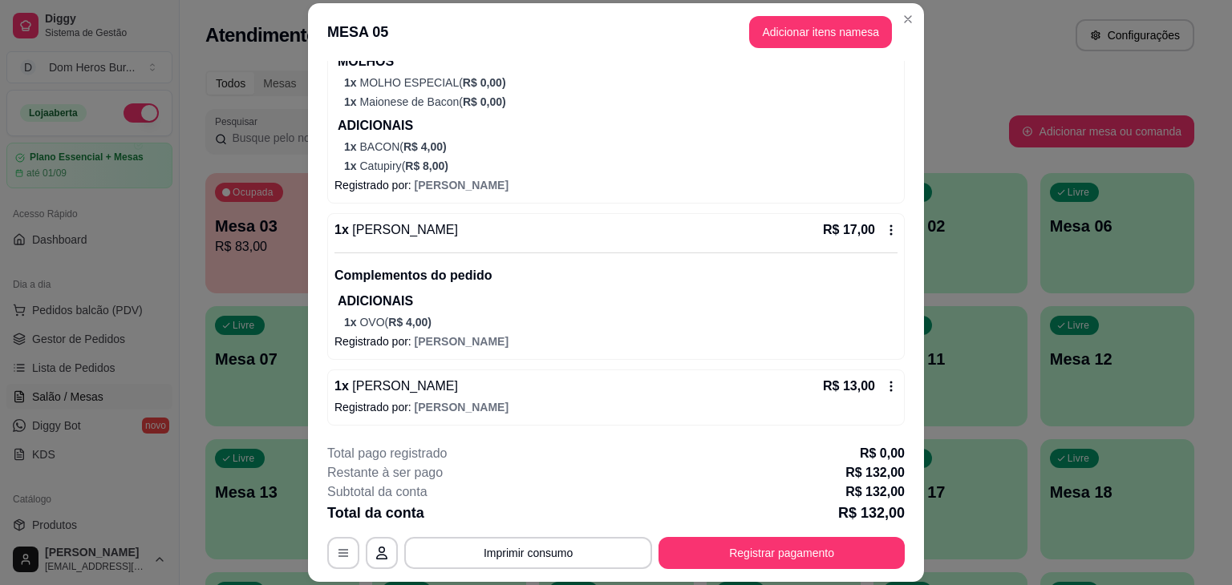
scroll to position [305, 0]
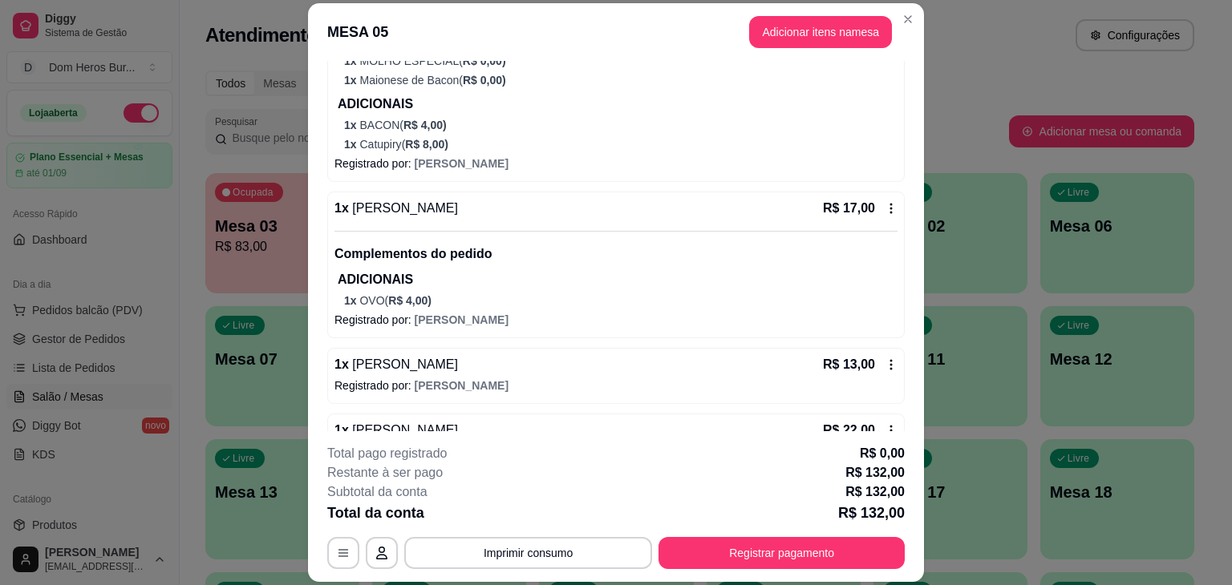
click at [780, 215] on div "1 x Baby Groot R$ 17,00" at bounding box center [615, 208] width 563 height 19
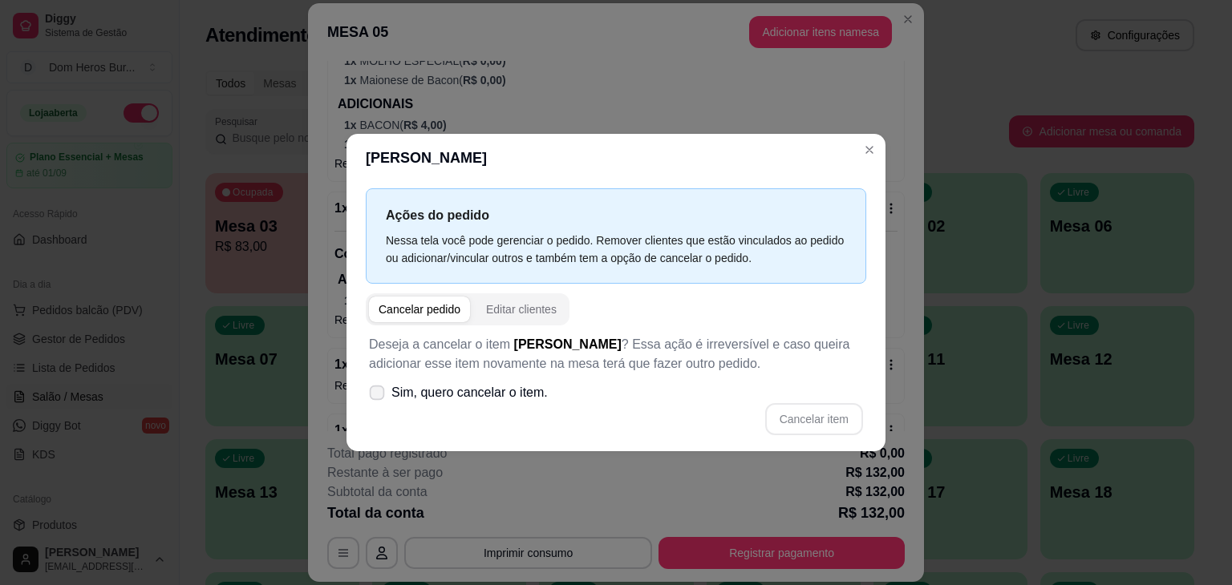
click at [528, 390] on span "Sim, quero cancelar o item." at bounding box center [469, 392] width 156 height 19
click at [378, 396] on input "Sim, quero cancelar o item." at bounding box center [373, 401] width 10 height 10
checkbox input "true"
click at [823, 416] on button "Cancelar item" at bounding box center [813, 419] width 95 height 31
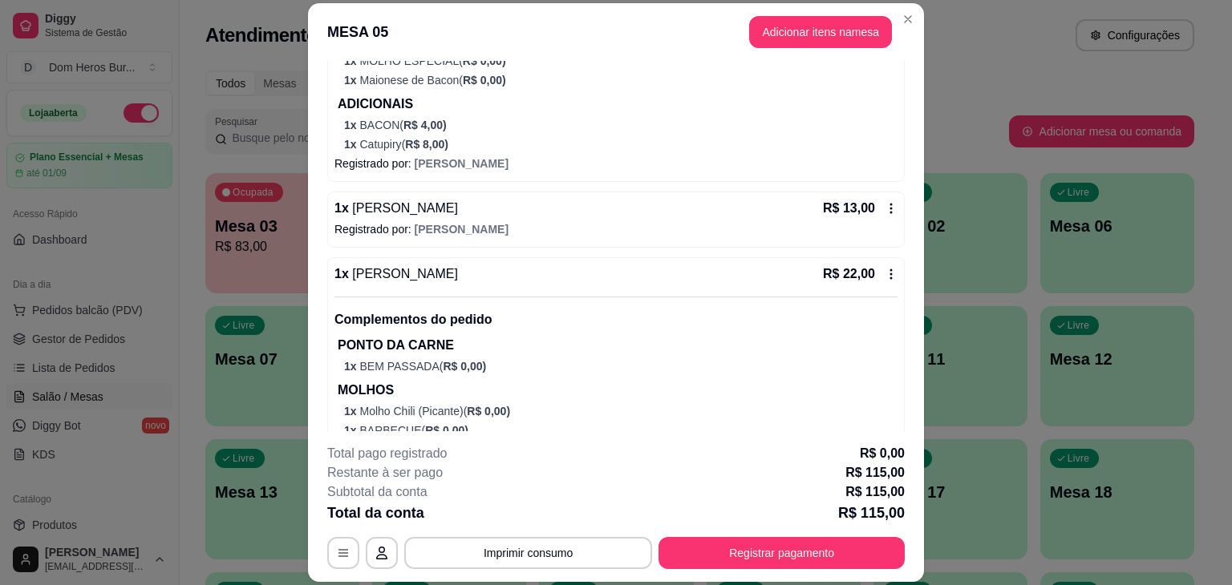
click at [591, 207] on div "1 x Baby Groot R$ 13,00" at bounding box center [615, 208] width 563 height 19
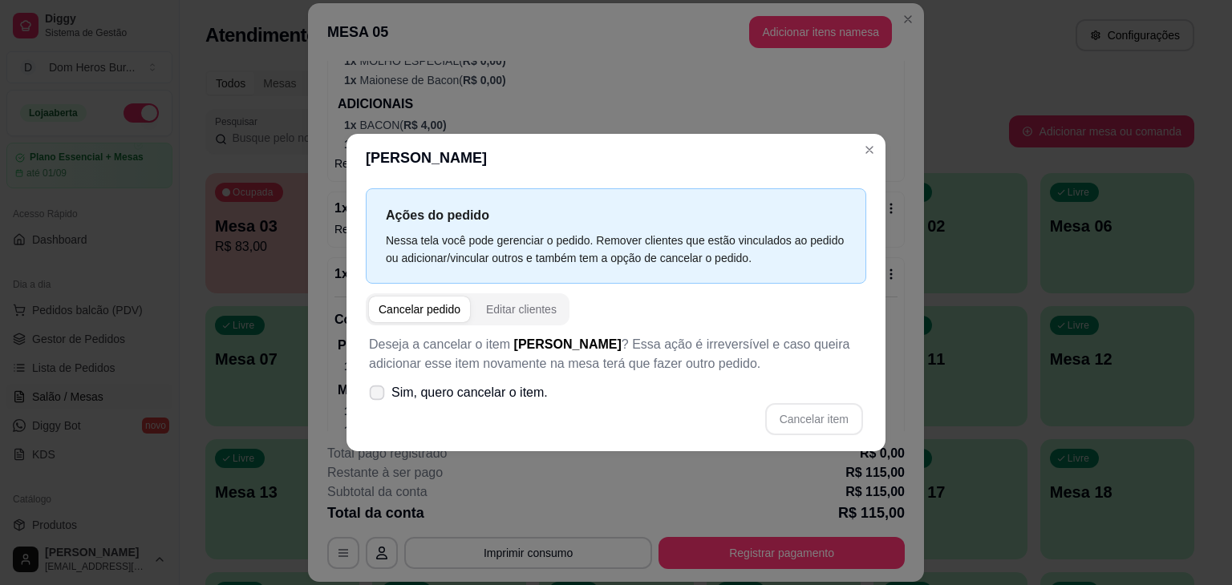
click at [539, 386] on span "Sim, quero cancelar o item." at bounding box center [469, 392] width 156 height 19
click at [378, 396] on input "Sim, quero cancelar o item." at bounding box center [373, 401] width 10 height 10
checkbox input "true"
click at [837, 418] on button "Cancelar item" at bounding box center [813, 419] width 95 height 31
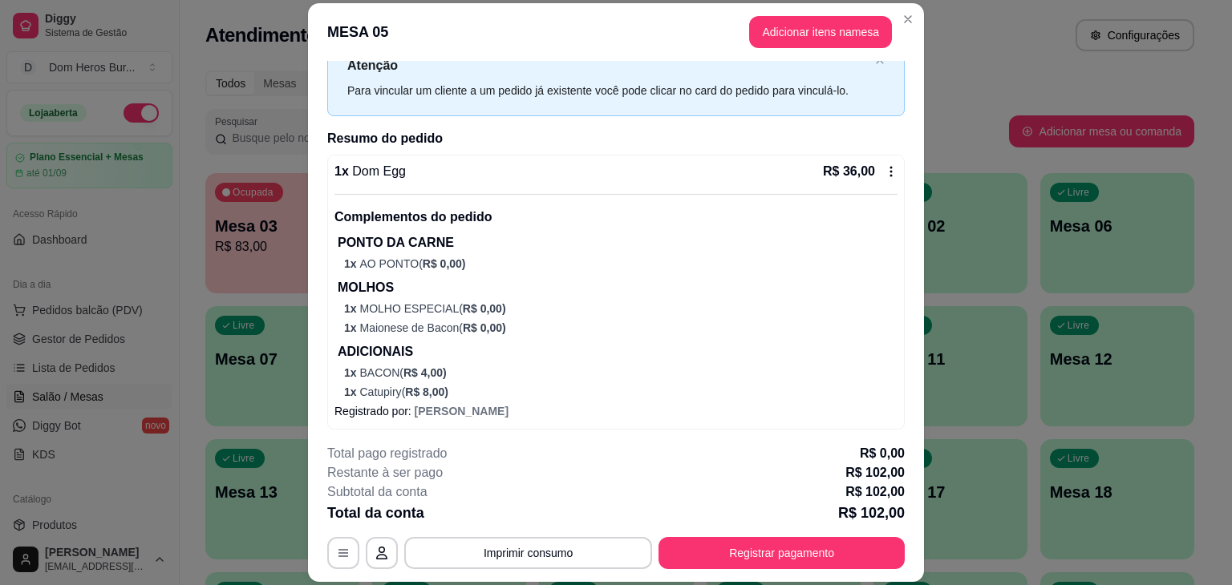
scroll to position [0, 0]
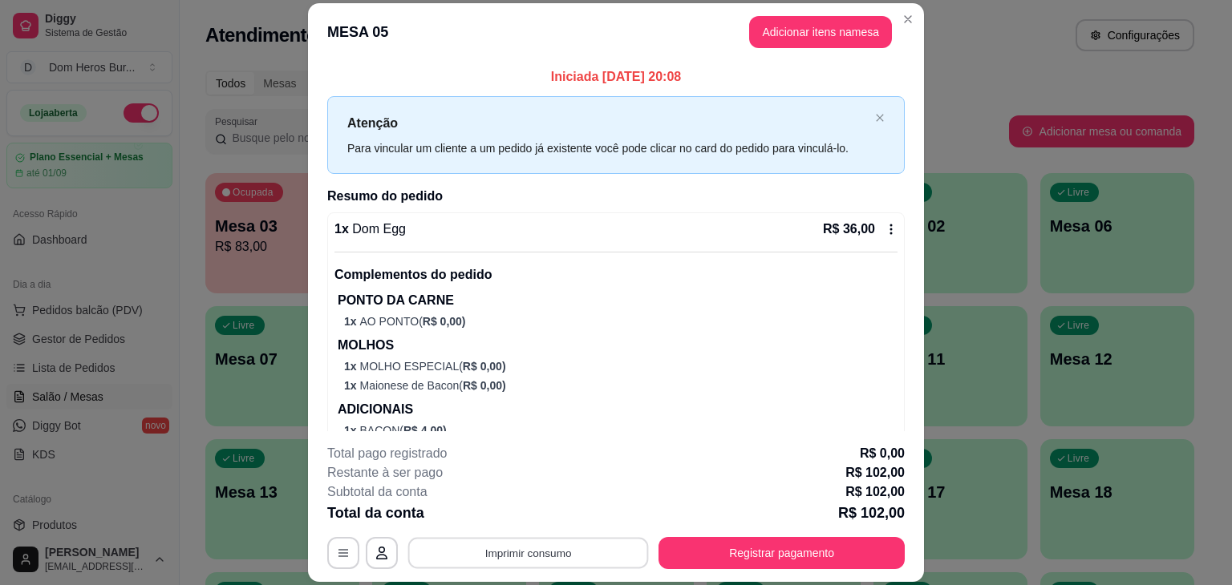
click at [629, 559] on button "Imprimir consumo" at bounding box center [528, 553] width 241 height 31
click at [542, 512] on button "IMPRESSORA" at bounding box center [527, 516] width 112 height 25
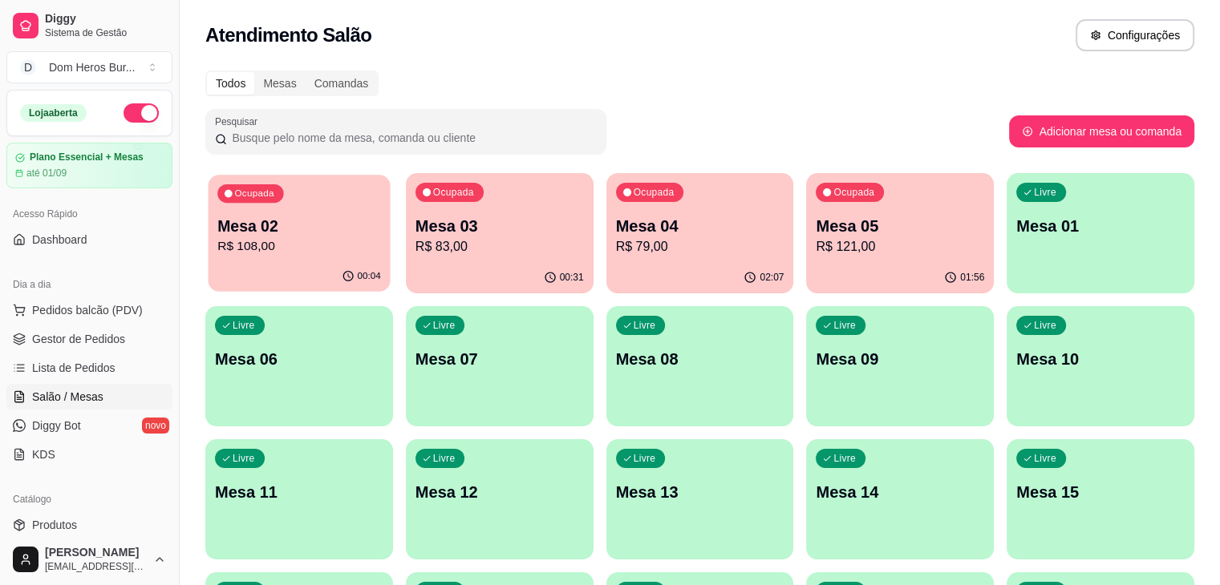
click at [269, 235] on p "Mesa 02" at bounding box center [299, 227] width 164 height 22
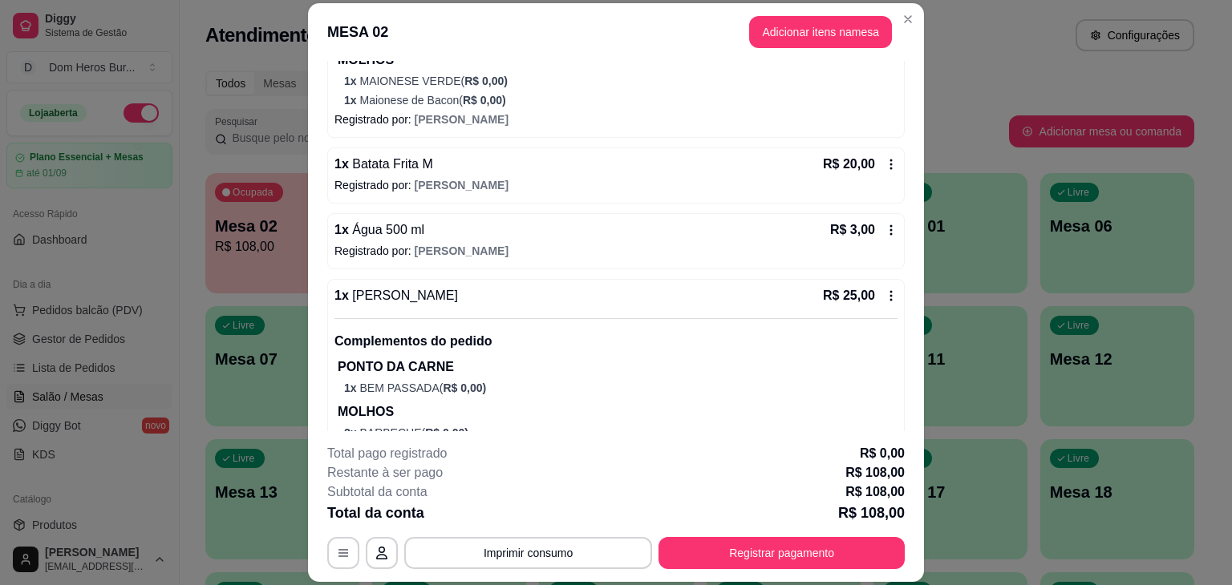
scroll to position [491, 0]
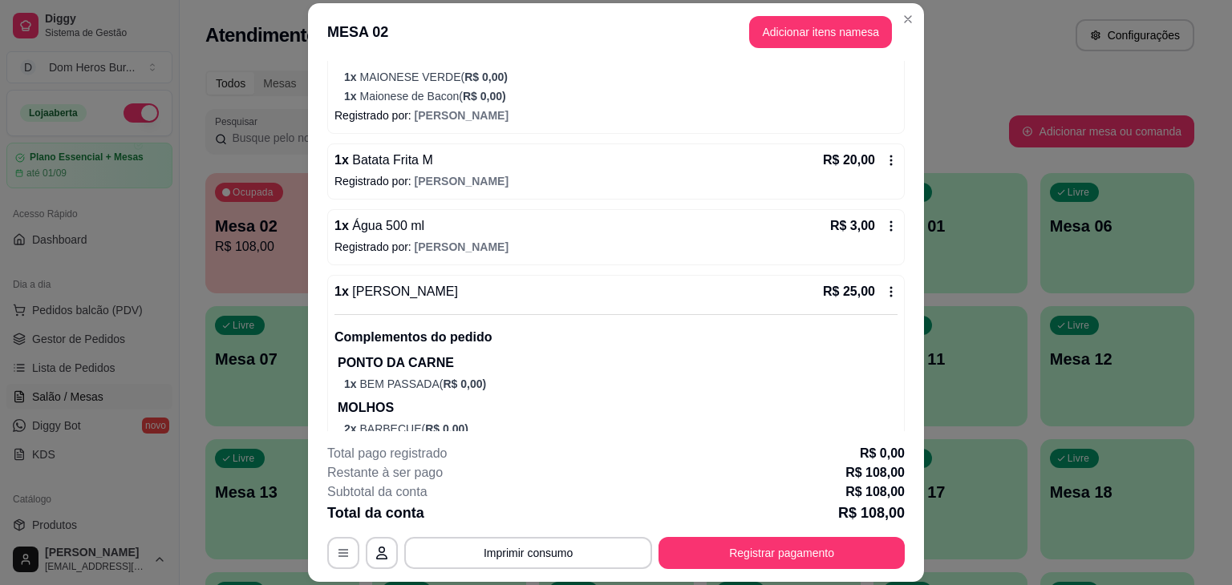
click at [890, 229] on icon at bounding box center [891, 226] width 2 height 10
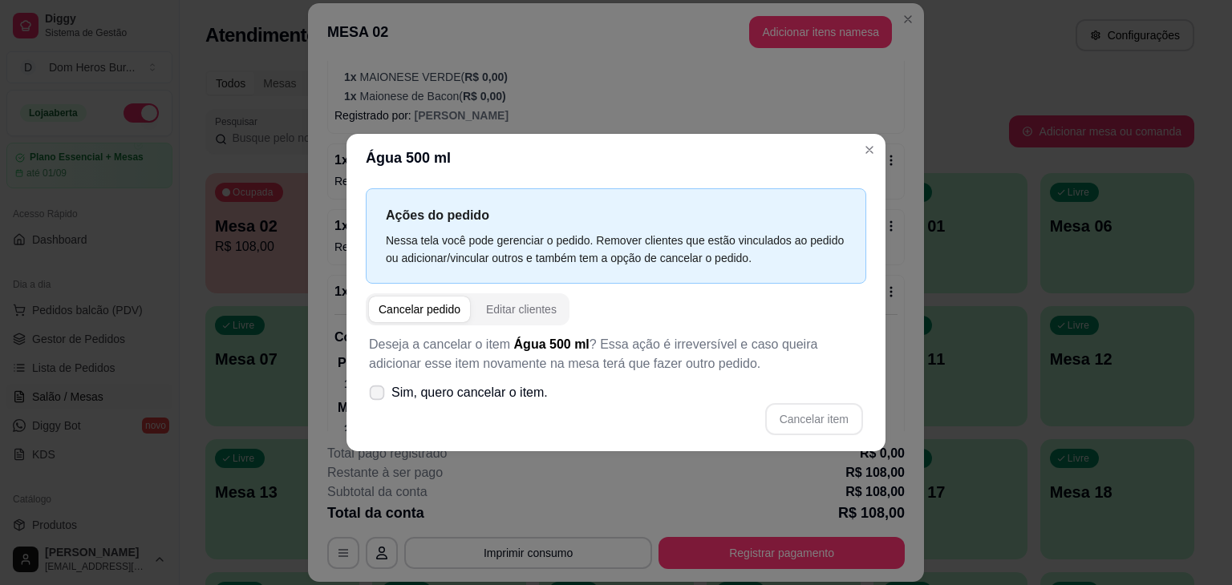
click at [446, 389] on span "Sim, quero cancelar o item." at bounding box center [469, 392] width 156 height 19
click at [378, 396] on input "Sim, quero cancelar o item." at bounding box center [373, 401] width 10 height 10
checkbox input "true"
click at [819, 411] on button "Cancelar item" at bounding box center [813, 419] width 95 height 31
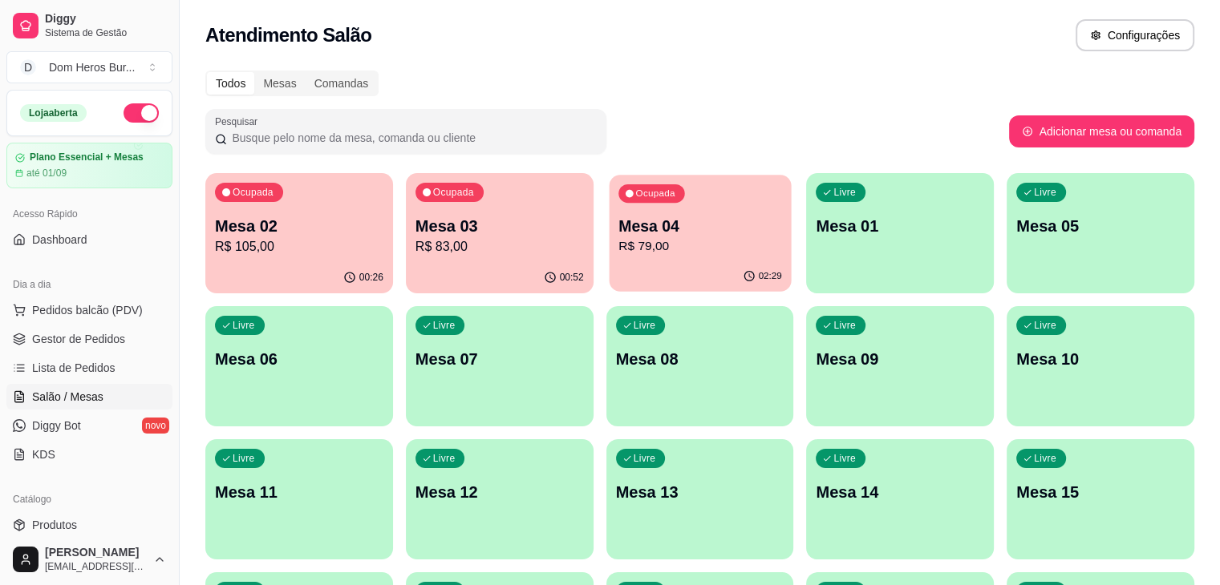
click at [609, 257] on div "Ocupada Mesa 04 R$ 79,00" at bounding box center [700, 218] width 182 height 87
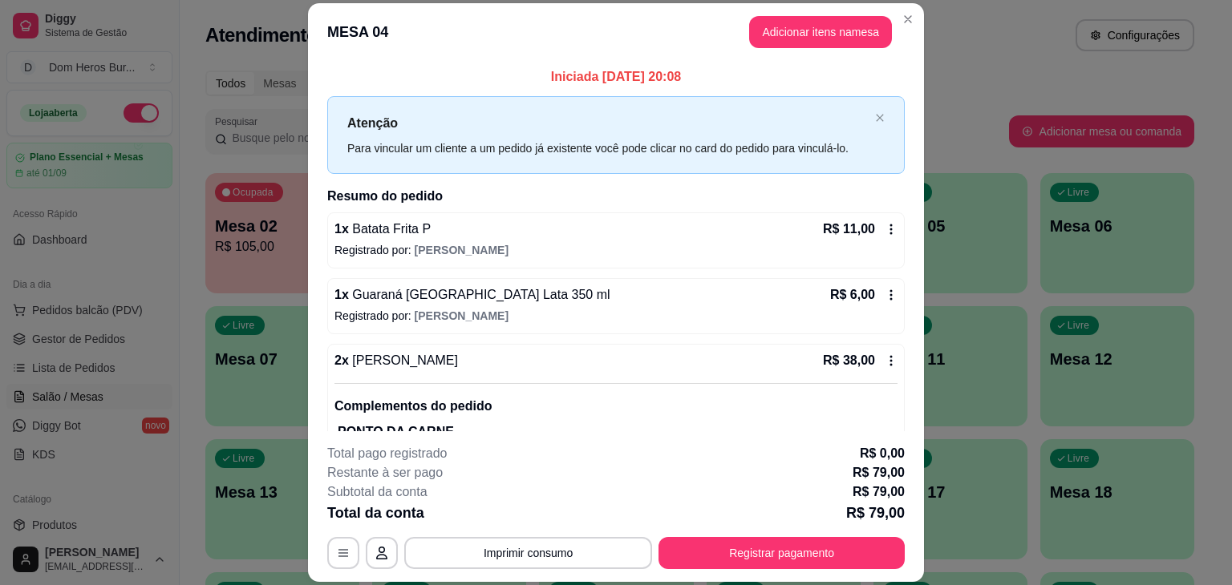
click at [602, 225] on div "1 x Batata Frita P R$ 11,00" at bounding box center [615, 229] width 563 height 19
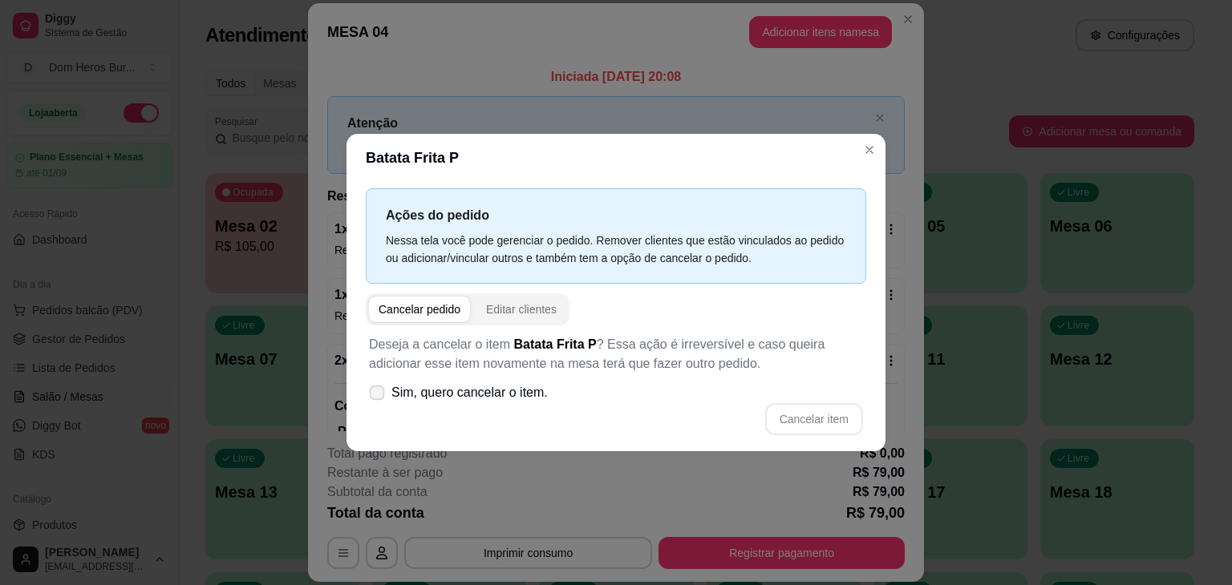
click at [539, 384] on span "Sim, quero cancelar o item." at bounding box center [469, 392] width 156 height 19
click at [378, 396] on input "Sim, quero cancelar o item." at bounding box center [373, 401] width 10 height 10
checkbox input "true"
click at [794, 409] on button "Cancelar item" at bounding box center [813, 419] width 95 height 31
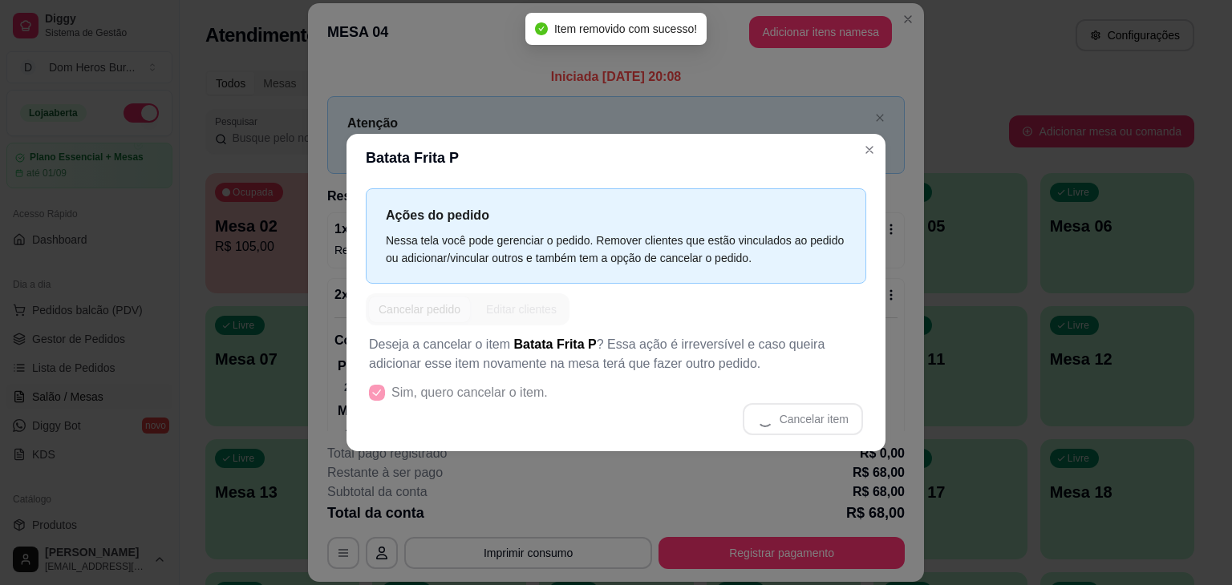
click at [868, 164] on header "Batata Frita P" at bounding box center [615, 158] width 539 height 48
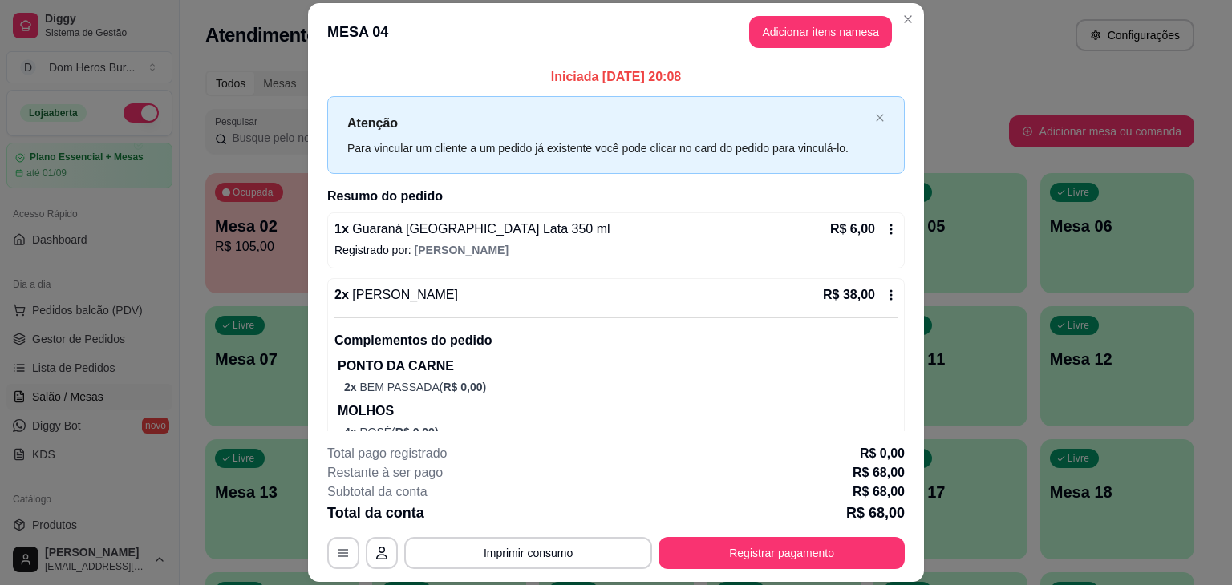
click at [710, 216] on div "1 x Guaraná [GEOGRAPHIC_DATA] Lata 350 ml R$ 6,00 Registrado por: [PERSON_NAME]" at bounding box center [615, 240] width 577 height 56
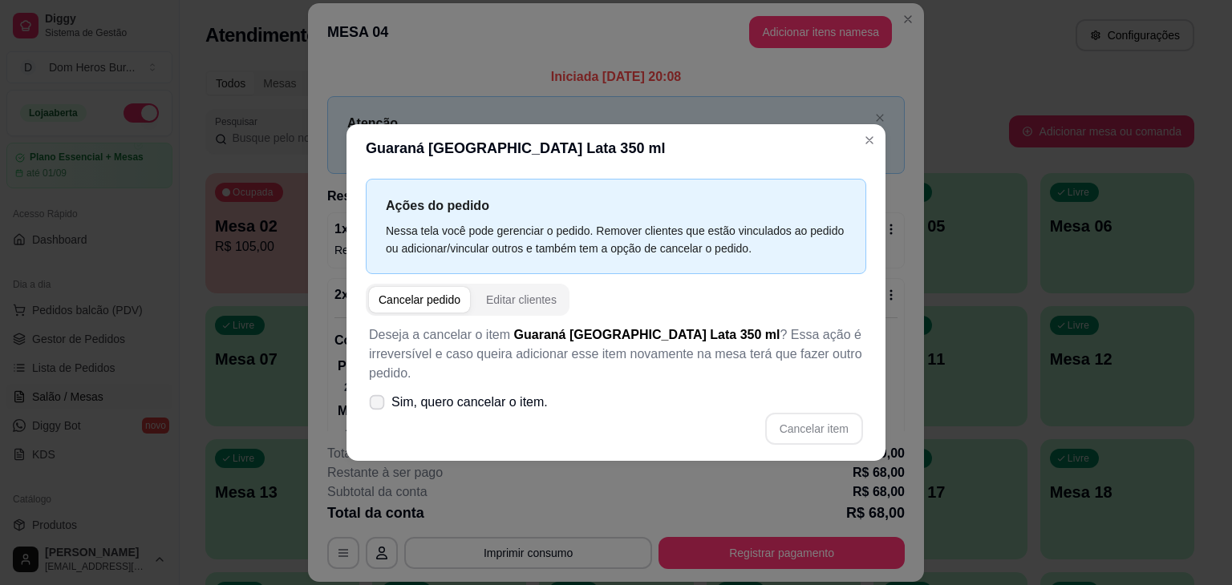
click at [509, 394] on span "Sim, quero cancelar o item." at bounding box center [469, 402] width 156 height 19
click at [378, 406] on input "Sim, quero cancelar o item." at bounding box center [373, 411] width 10 height 10
checkbox input "true"
click at [800, 414] on button "Cancelar item" at bounding box center [813, 429] width 95 height 31
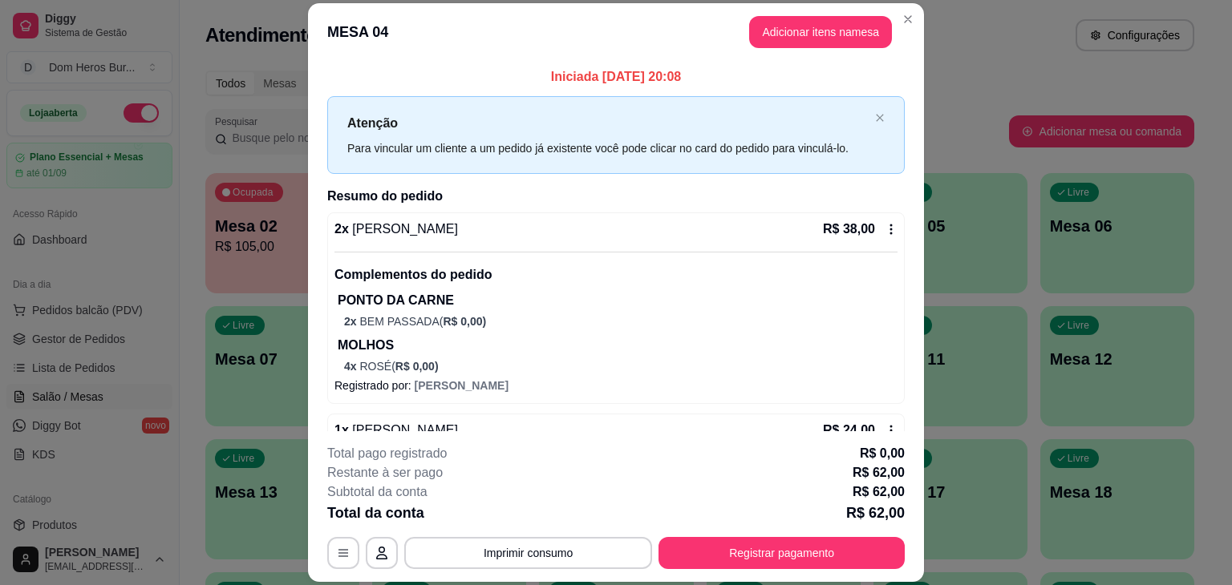
click at [662, 229] on div "2 x Dom Burger R$ 38,00" at bounding box center [615, 229] width 563 height 19
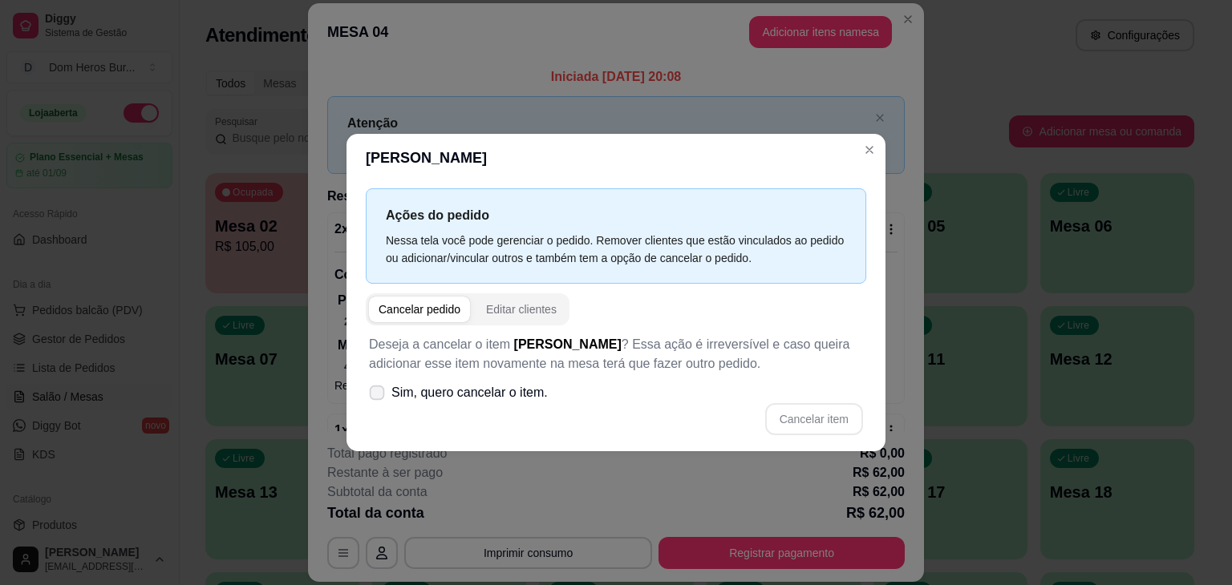
click at [510, 407] on label "Sim, quero cancelar o item." at bounding box center [458, 393] width 192 height 32
click at [378, 407] on input "Sim, quero cancelar o item." at bounding box center [373, 401] width 10 height 10
checkbox input "true"
click at [824, 434] on button "Cancelar item" at bounding box center [813, 419] width 95 height 31
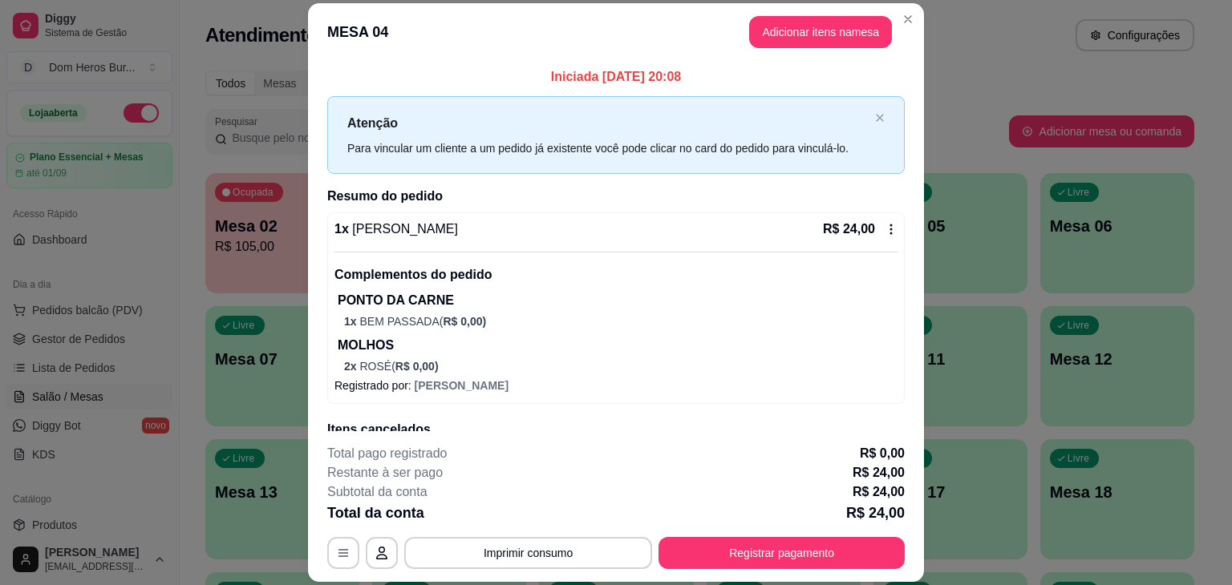
click at [518, 242] on div "1 x [PERSON_NAME] R$ 24,00 Complementos do pedido PONTO DA CARNE 1 x BEM PASSAD…" at bounding box center [615, 297] width 563 height 155
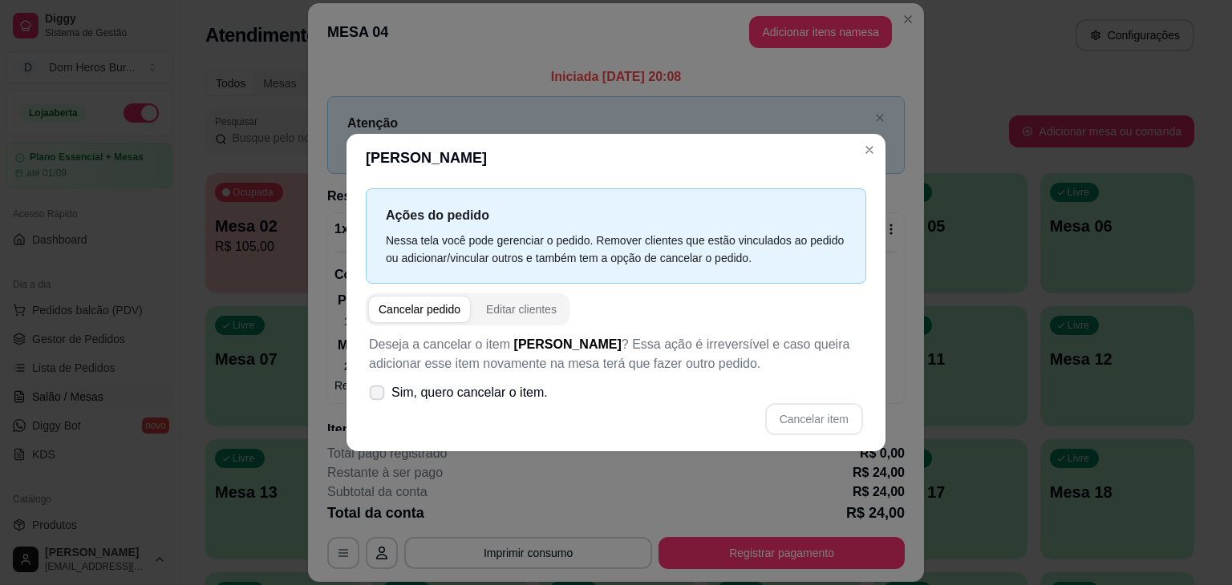
click at [492, 403] on label "Sim, quero cancelar o item." at bounding box center [458, 393] width 192 height 32
click at [378, 403] on input "Sim, quero cancelar o item." at bounding box center [373, 401] width 10 height 10
checkbox input "true"
click at [795, 423] on button "Cancelar item" at bounding box center [813, 419] width 95 height 31
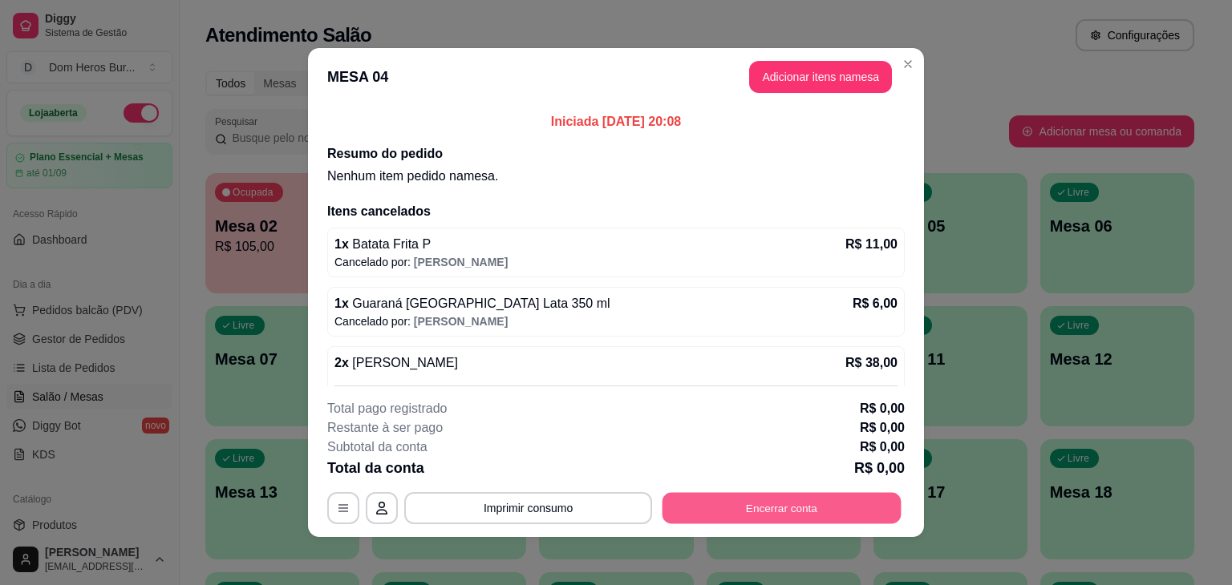
click at [827, 508] on button "Encerrar conta" at bounding box center [781, 508] width 239 height 31
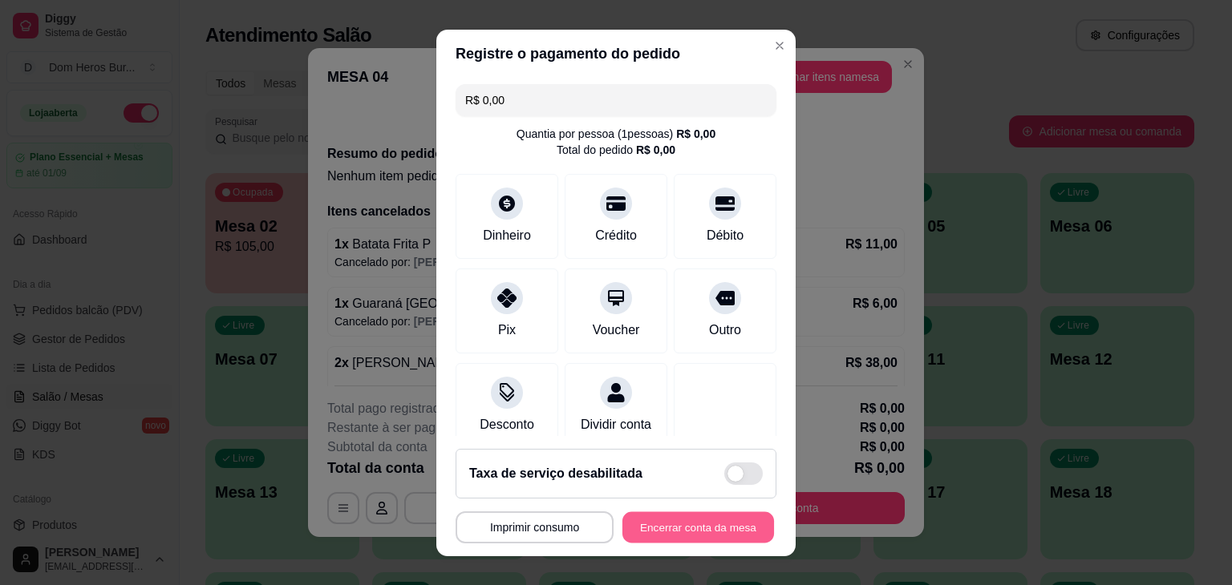
click at [709, 532] on button "Encerrar conta da mesa" at bounding box center [698, 527] width 152 height 31
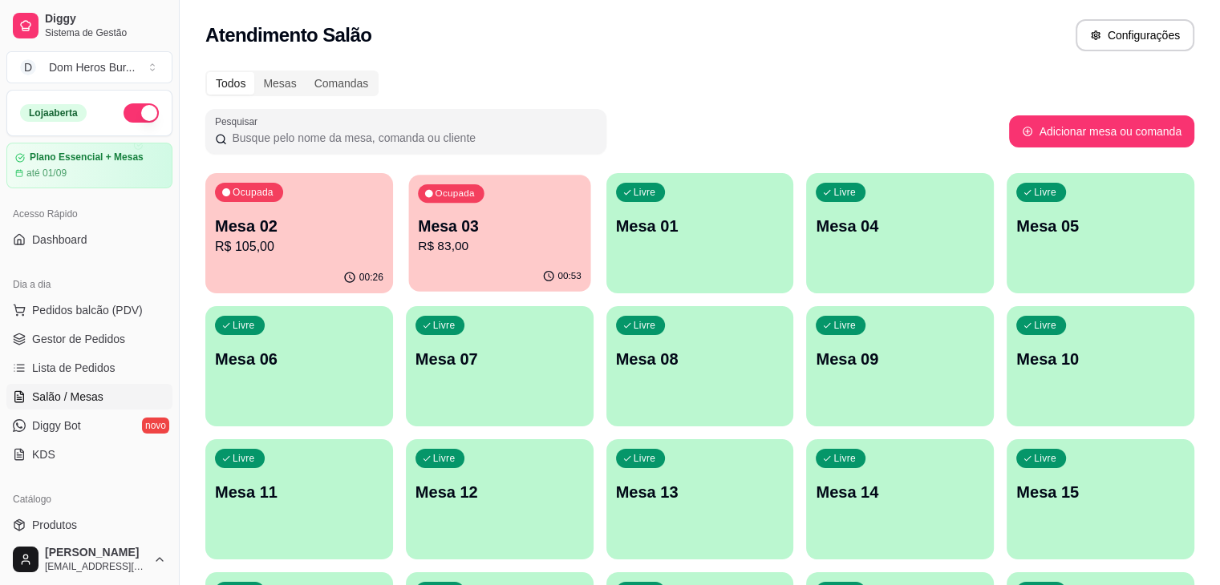
click at [490, 241] on p "R$ 83,00" at bounding box center [500, 246] width 164 height 18
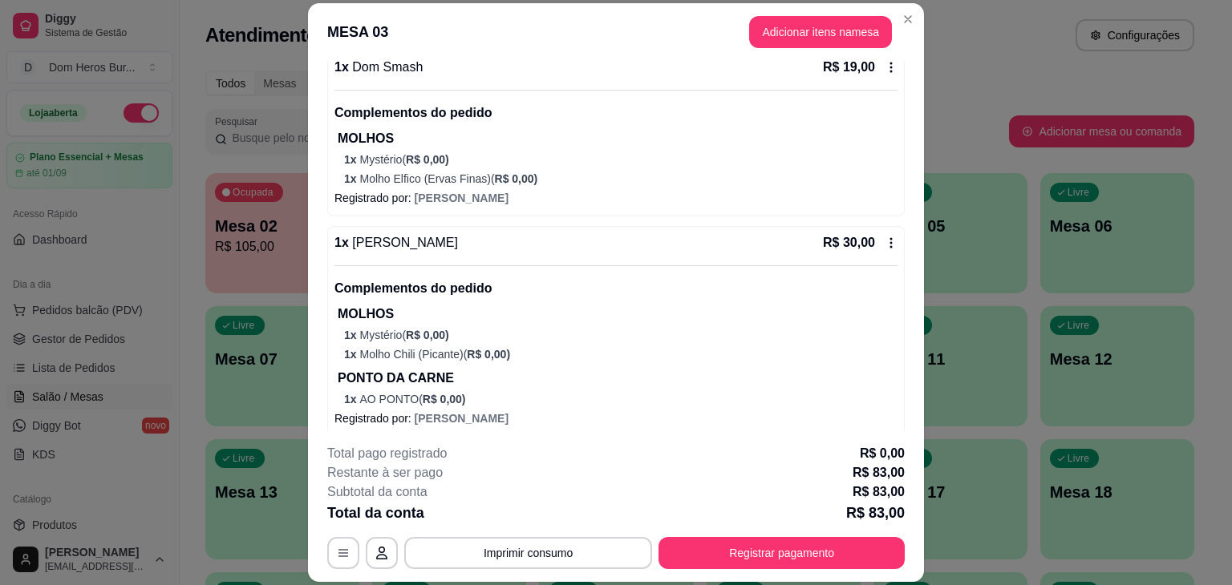
scroll to position [369, 0]
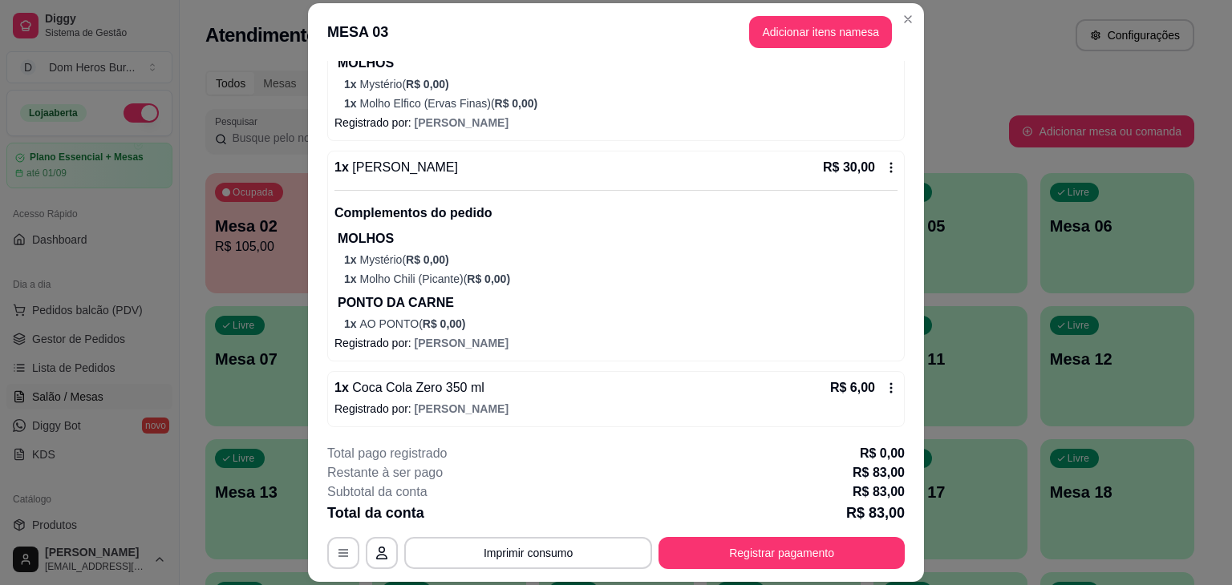
click at [468, 176] on div "1 x Dom Aranha R$ 30,00 Complementos do pedido MOLHOS 1 x Mystério ( R$ 0,00 ) …" at bounding box center [615, 245] width 563 height 174
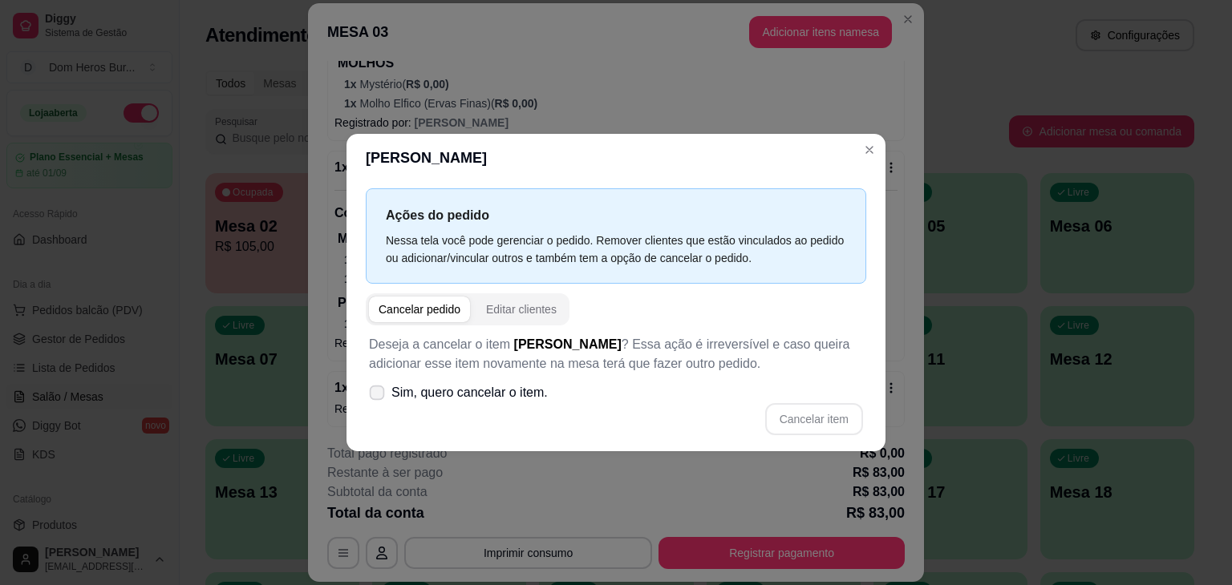
click at [475, 389] on span "Sim, quero cancelar o item." at bounding box center [469, 392] width 156 height 19
click at [378, 396] on input "Sim, quero cancelar o item." at bounding box center [373, 401] width 10 height 10
checkbox input "true"
click at [807, 414] on button "Cancelar item" at bounding box center [813, 419] width 95 height 31
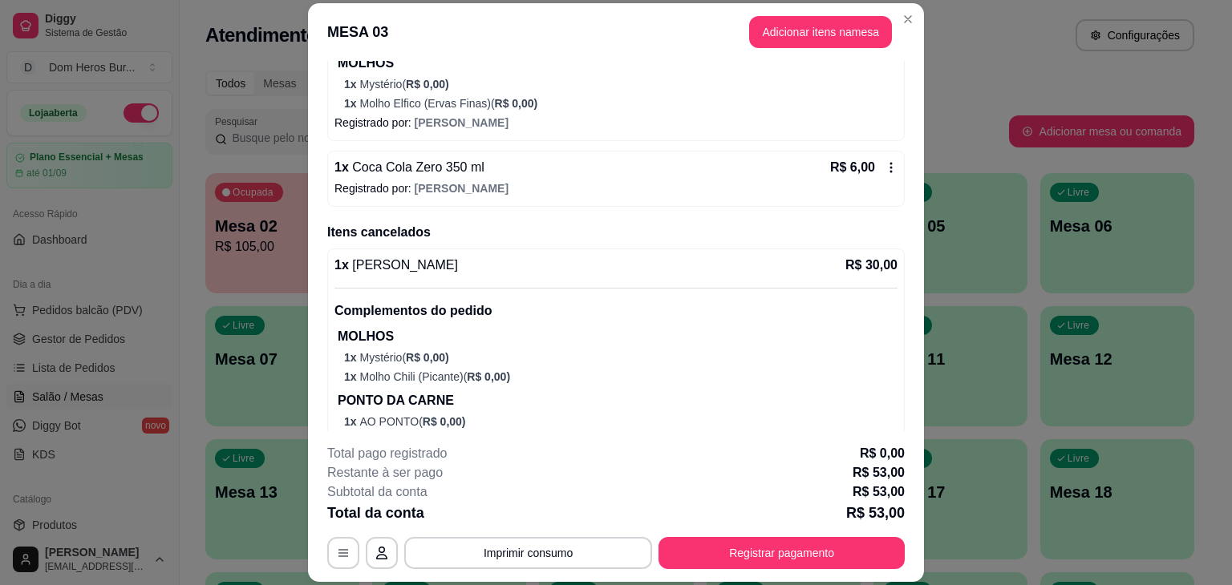
click at [628, 158] on div "1 x Coca Cola Zero 350 ml R$ 6,00" at bounding box center [615, 167] width 563 height 19
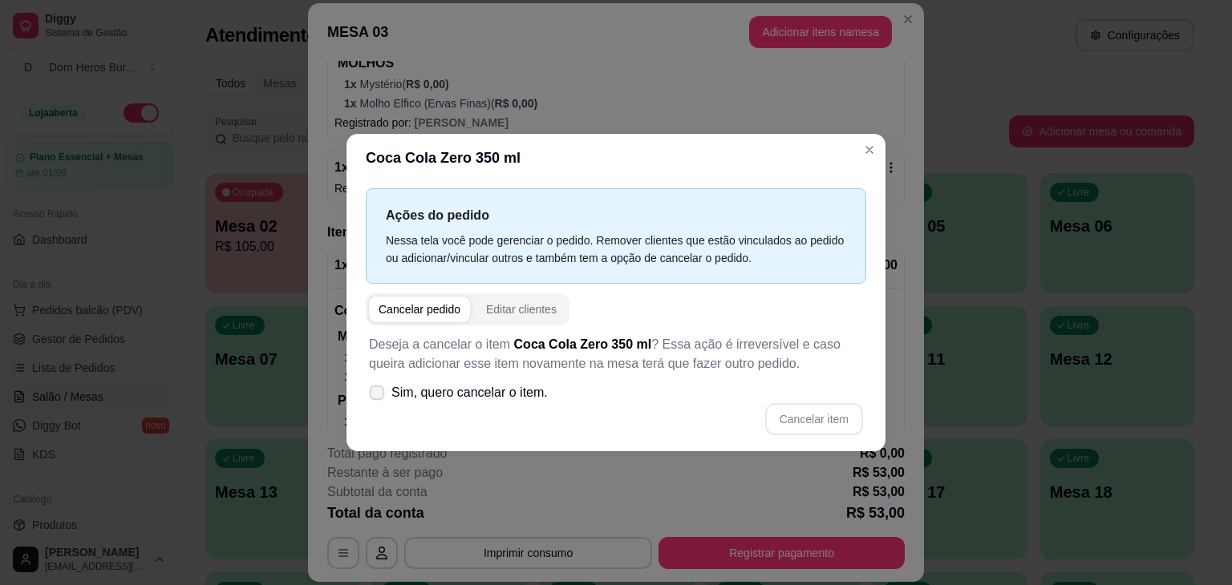
click at [513, 387] on span "Sim, quero cancelar o item." at bounding box center [469, 392] width 156 height 19
click at [378, 396] on input "Sim, quero cancelar o item." at bounding box center [373, 401] width 10 height 10
checkbox input "true"
click at [843, 415] on button "Cancelar item" at bounding box center [813, 419] width 95 height 31
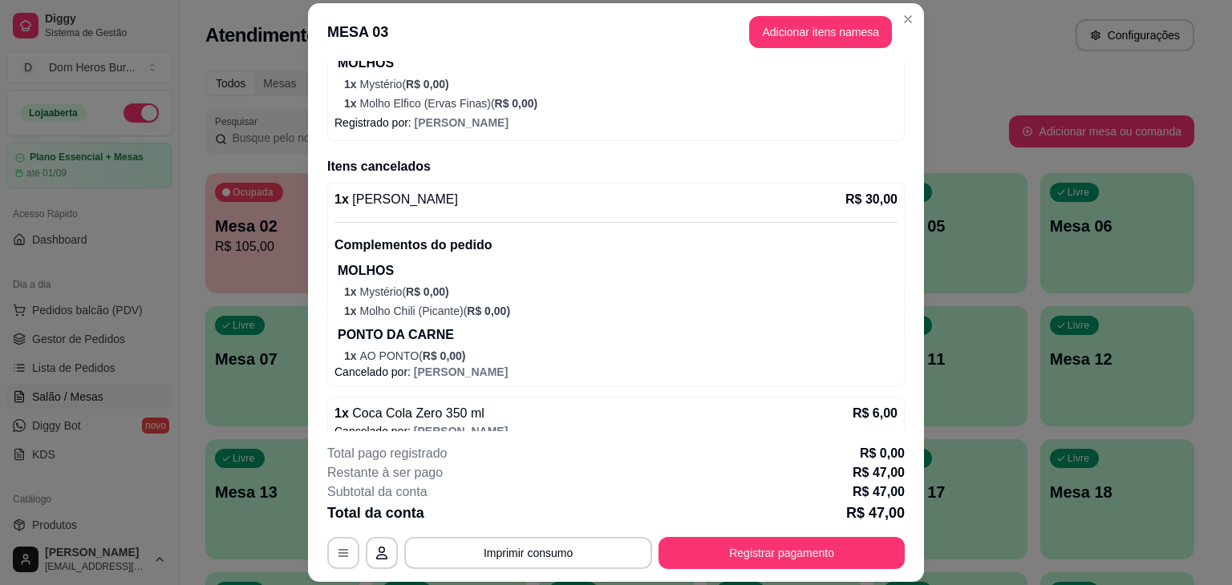
click at [697, 118] on p "Registrado por: [PERSON_NAME]" at bounding box center [615, 123] width 563 height 16
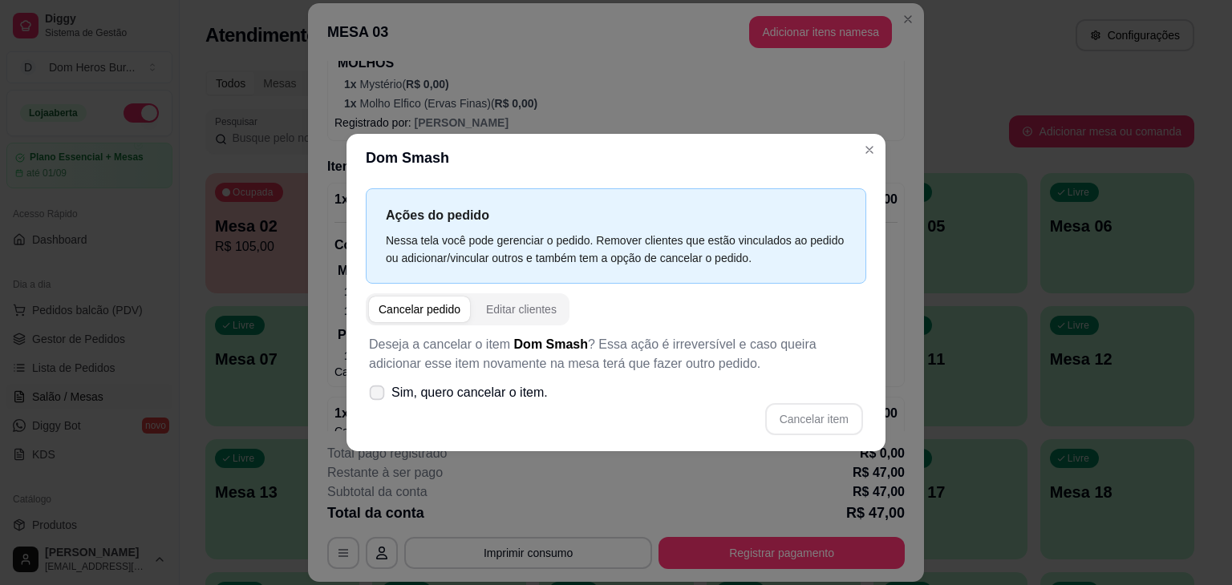
click at [540, 383] on span "Sim, quero cancelar o item." at bounding box center [469, 392] width 156 height 19
click at [378, 396] on input "Sim, quero cancelar o item." at bounding box center [373, 401] width 10 height 10
checkbox input "true"
click at [802, 415] on button "Cancelar item" at bounding box center [813, 419] width 95 height 31
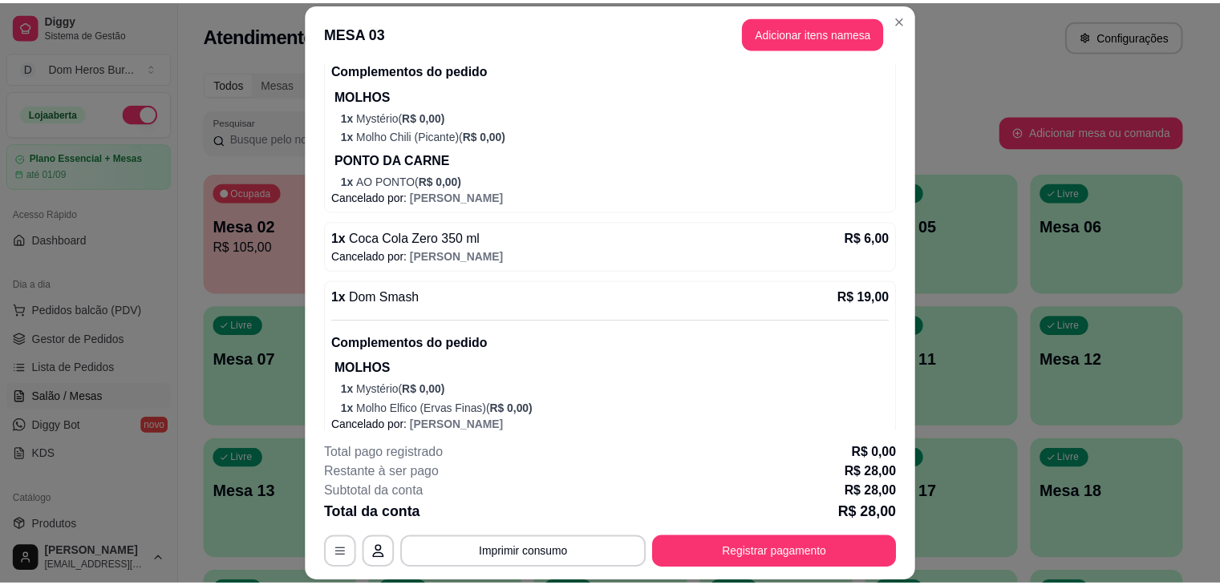
scroll to position [0, 0]
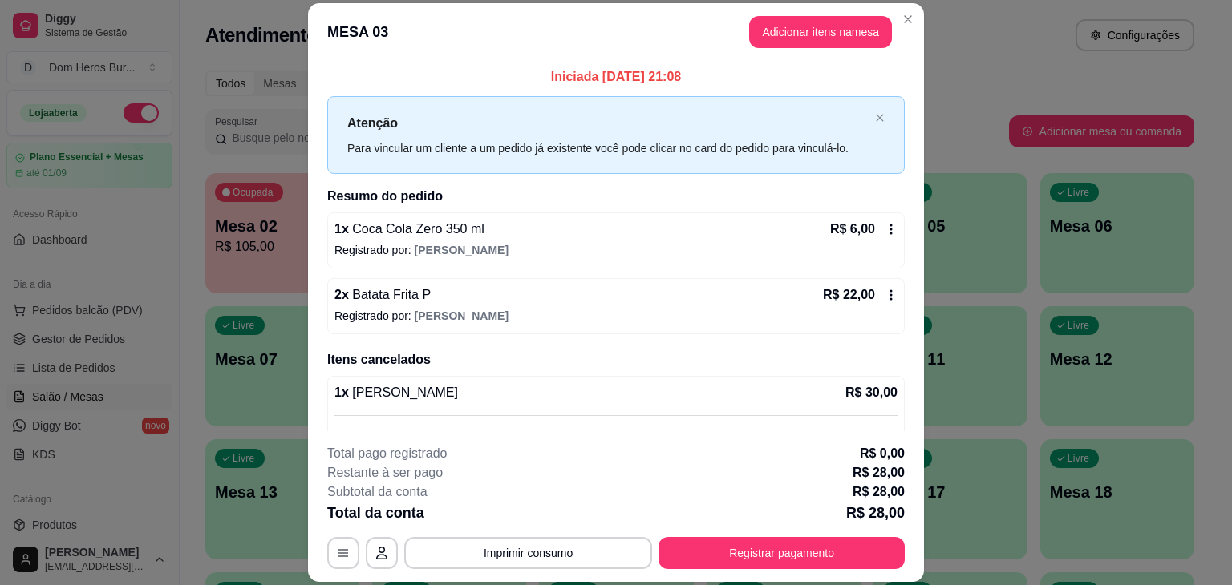
click at [741, 237] on div "1 x Coca Cola Zero 350 ml R$ 6,00" at bounding box center [615, 229] width 563 height 19
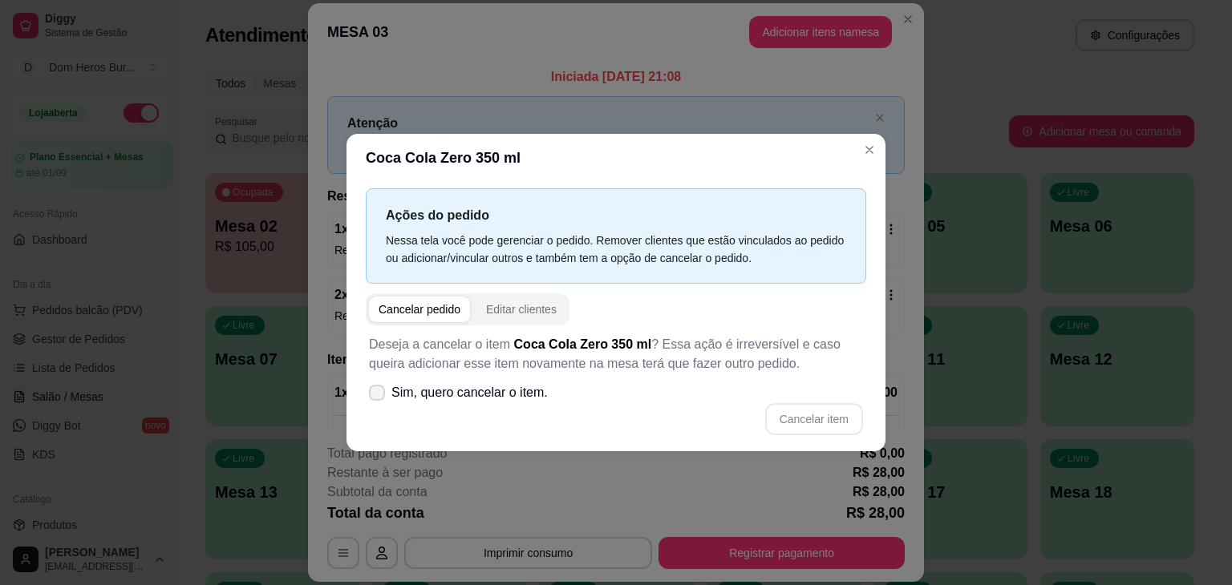
click at [488, 400] on span "Sim, quero cancelar o item." at bounding box center [469, 392] width 156 height 19
click at [378, 400] on input "Sim, quero cancelar o item." at bounding box center [373, 401] width 10 height 10
checkbox input "true"
click at [835, 408] on button "Cancelar item" at bounding box center [813, 419] width 95 height 31
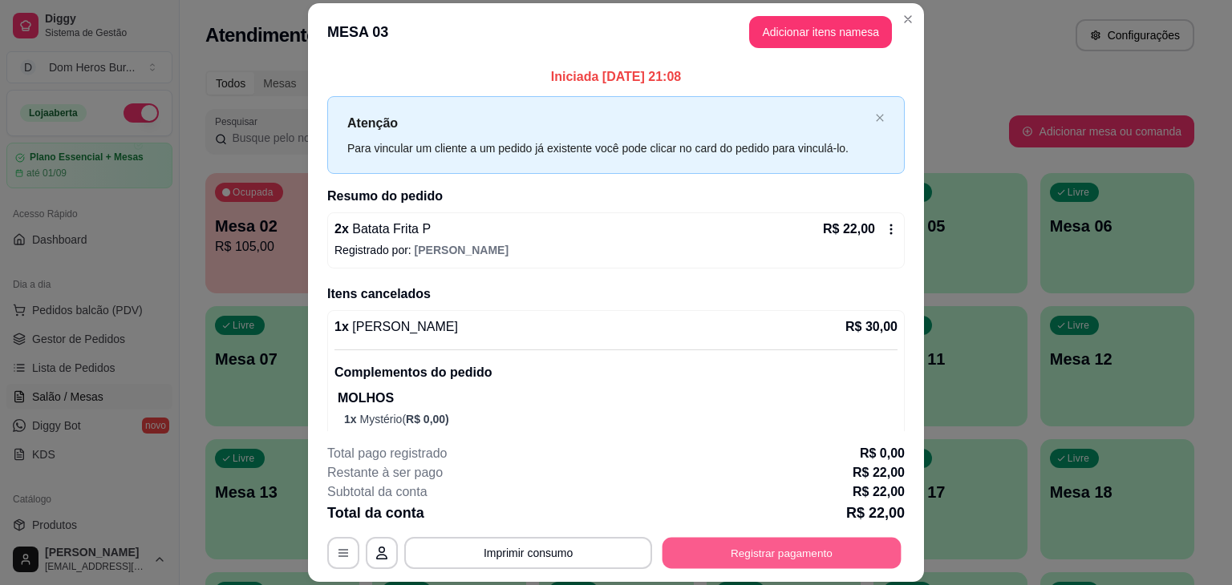
click at [781, 552] on button "Registrar pagamento" at bounding box center [781, 553] width 239 height 31
click at [415, 245] on span "[PERSON_NAME]" at bounding box center [462, 250] width 94 height 13
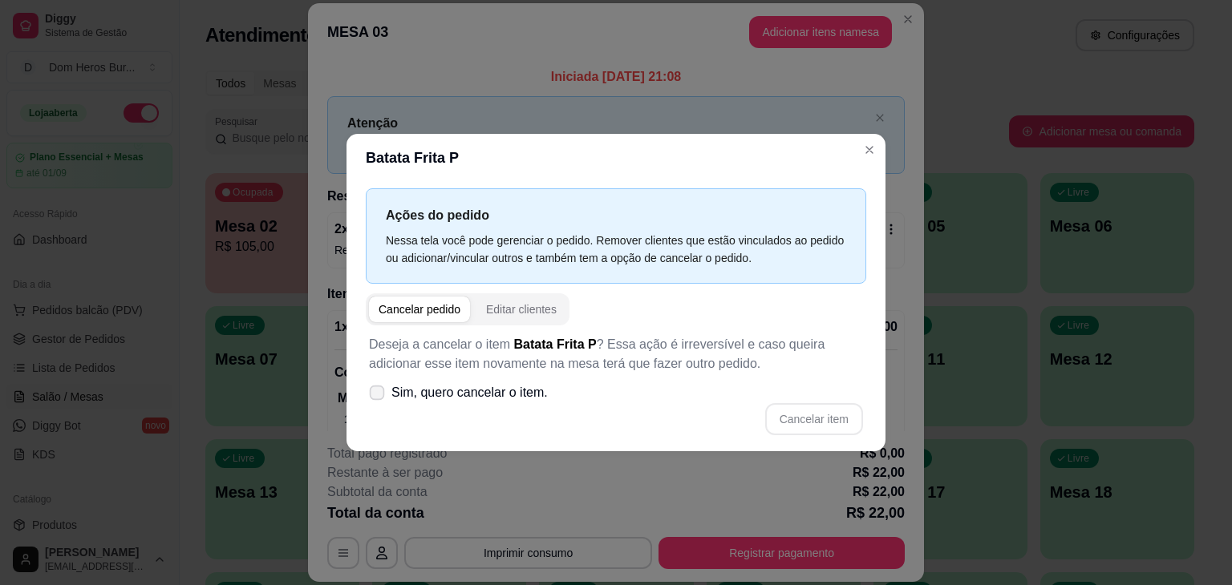
click at [451, 394] on span "Sim, quero cancelar o item." at bounding box center [469, 392] width 156 height 19
click at [378, 396] on input "Sim, quero cancelar o item." at bounding box center [373, 401] width 10 height 10
checkbox input "true"
click at [853, 413] on button "Cancelar item" at bounding box center [814, 419] width 98 height 32
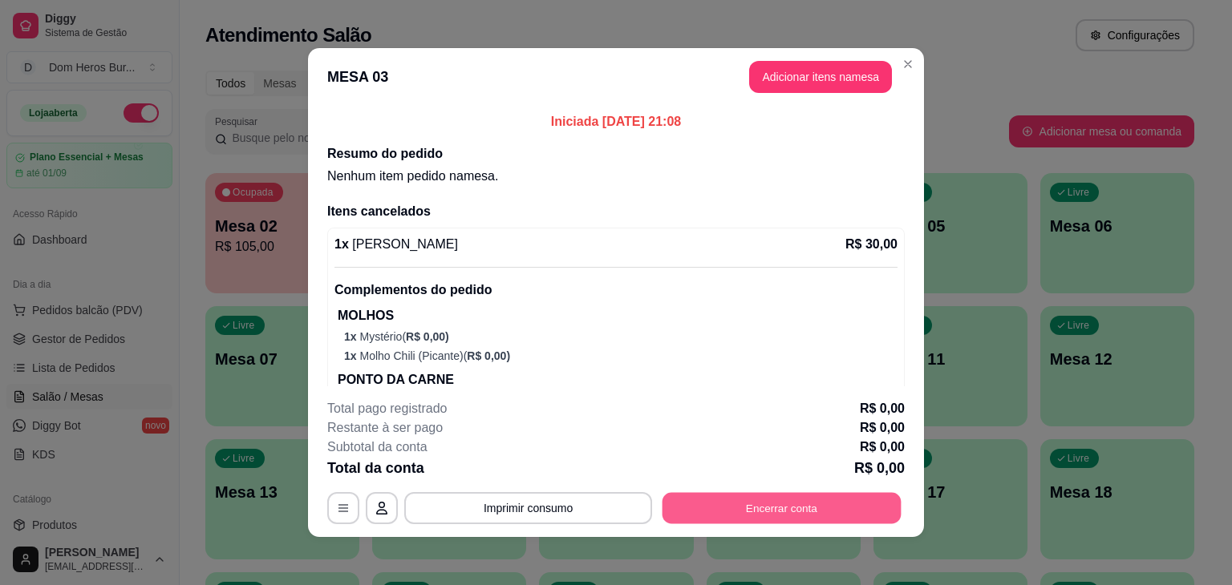
click at [751, 501] on button "Encerrar conta" at bounding box center [781, 508] width 239 height 31
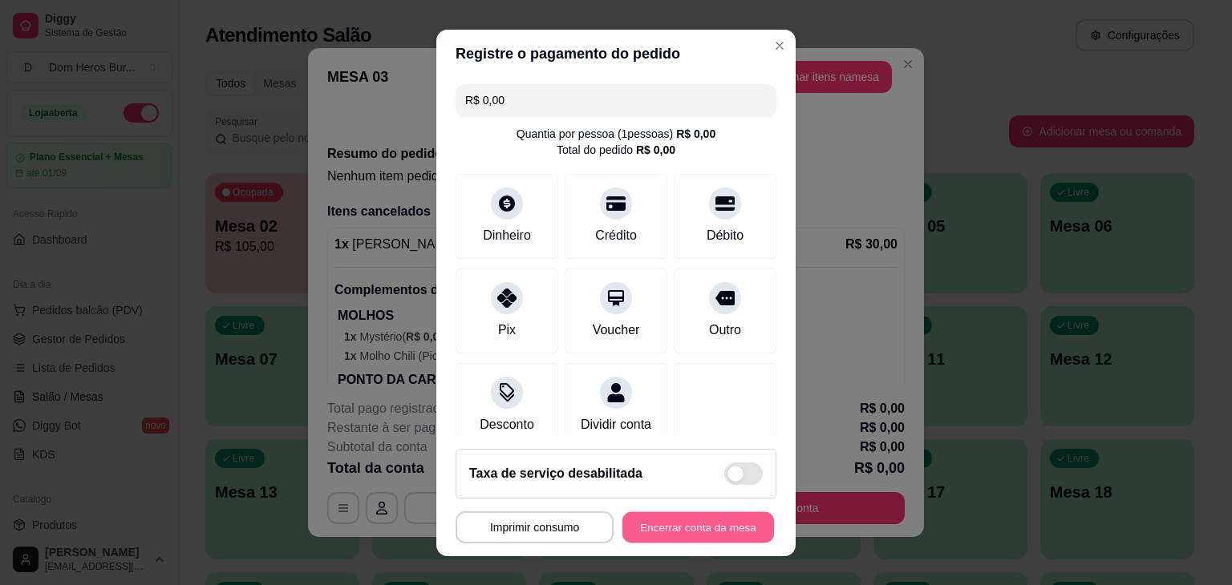
click at [657, 527] on button "Encerrar conta da mesa" at bounding box center [698, 527] width 152 height 31
